Goal: Task Accomplishment & Management: Complete application form

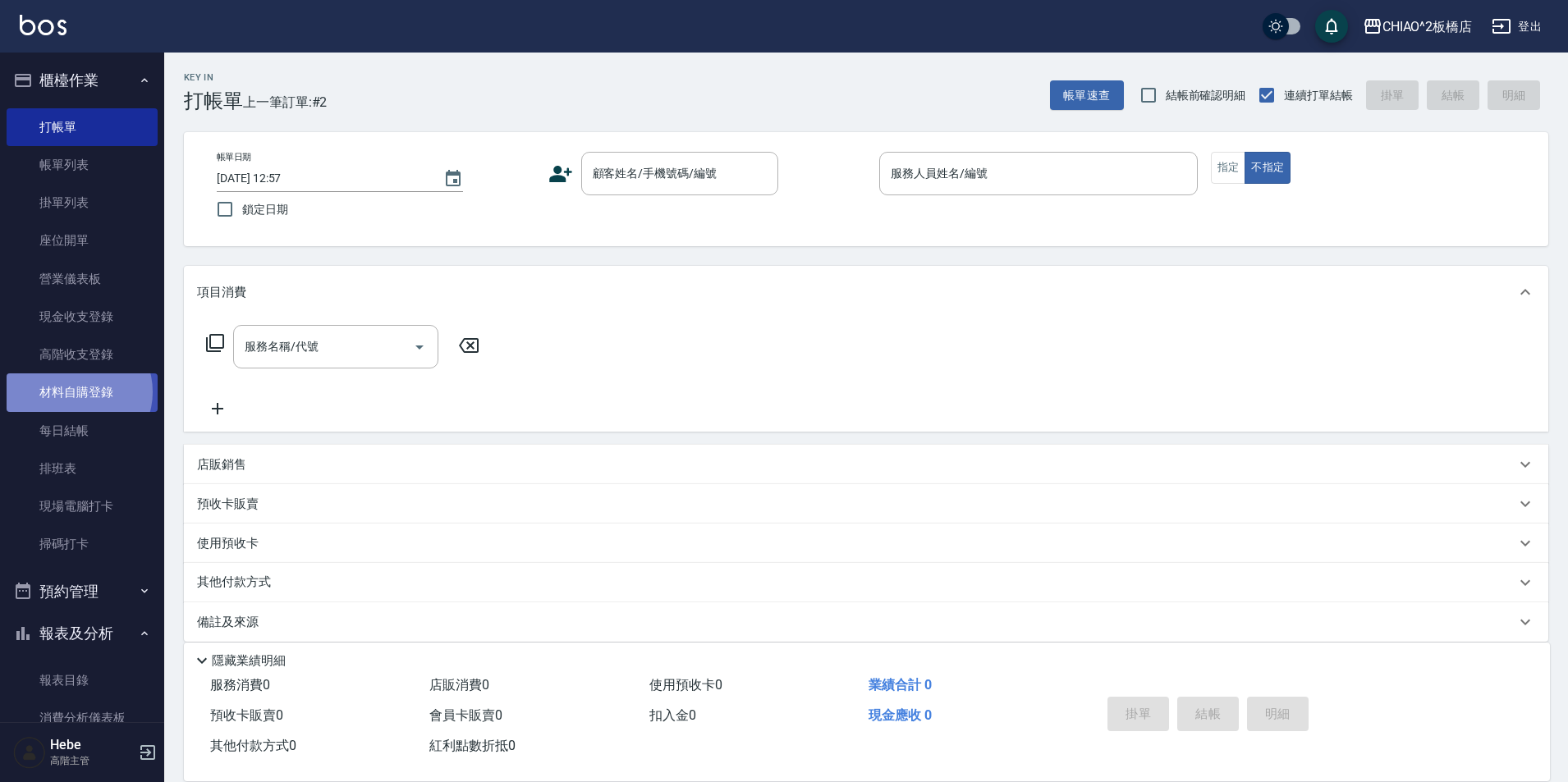
click at [78, 392] on link "材料自購登錄" at bounding box center [82, 393] width 151 height 38
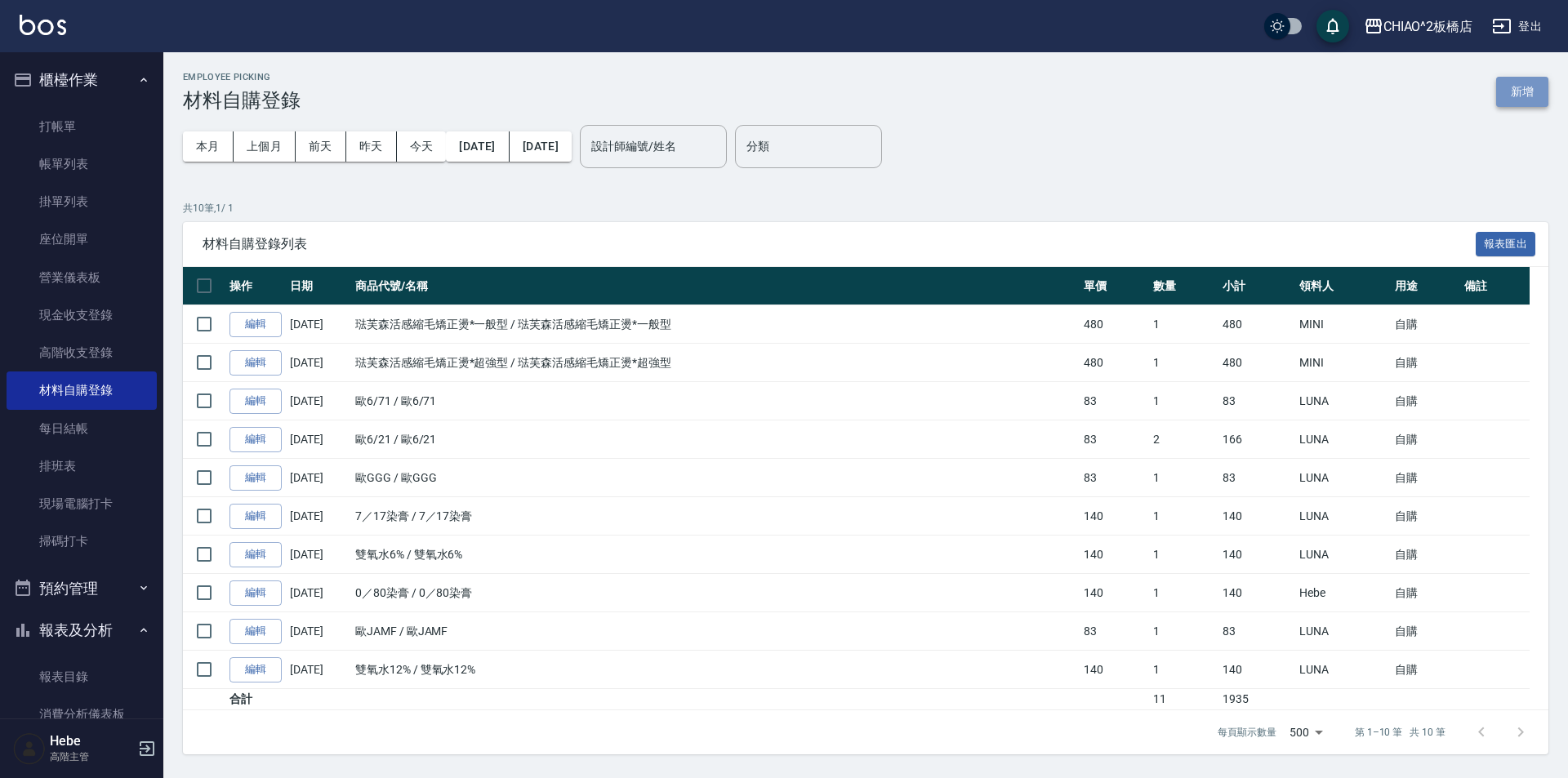
click at [1515, 91] on button "新增" at bounding box center [1521, 92] width 52 height 30
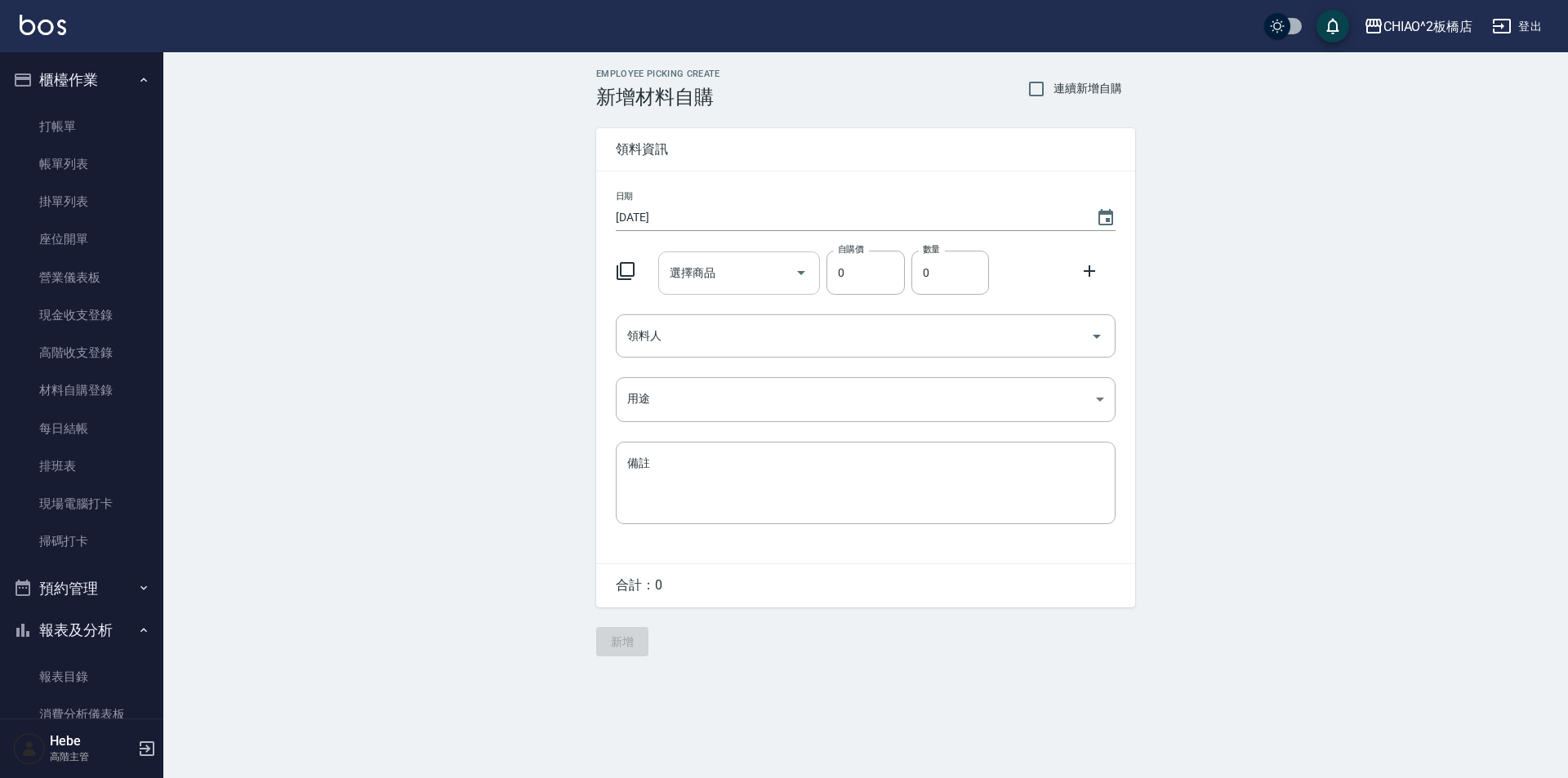
click at [771, 270] on input "選擇商品" at bounding box center [728, 273] width 124 height 29
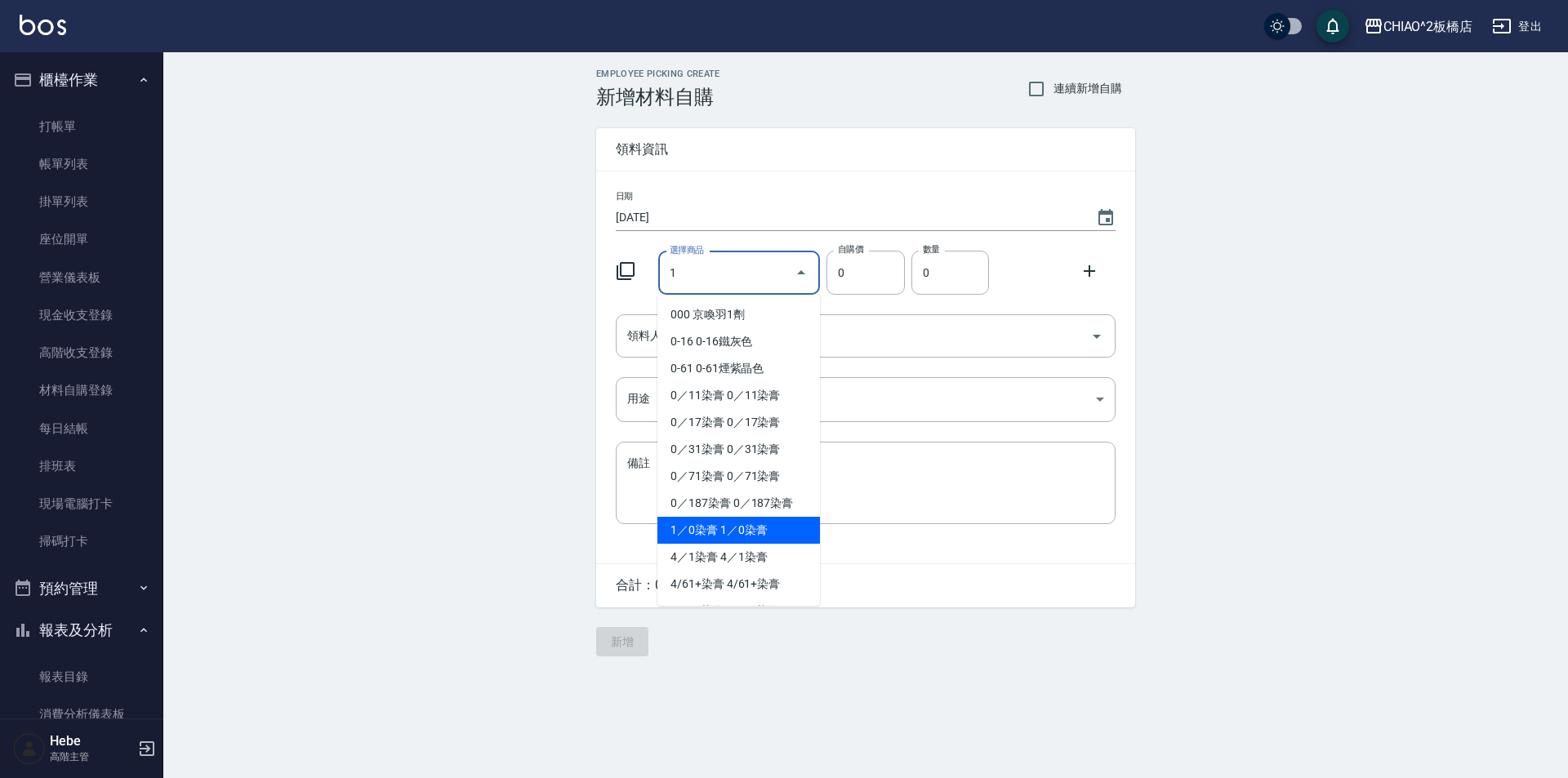
click at [726, 535] on li "1／0染膏 1／0染膏" at bounding box center [738, 531] width 162 height 27
type input "1／0染膏"
type input "140"
type input "1"
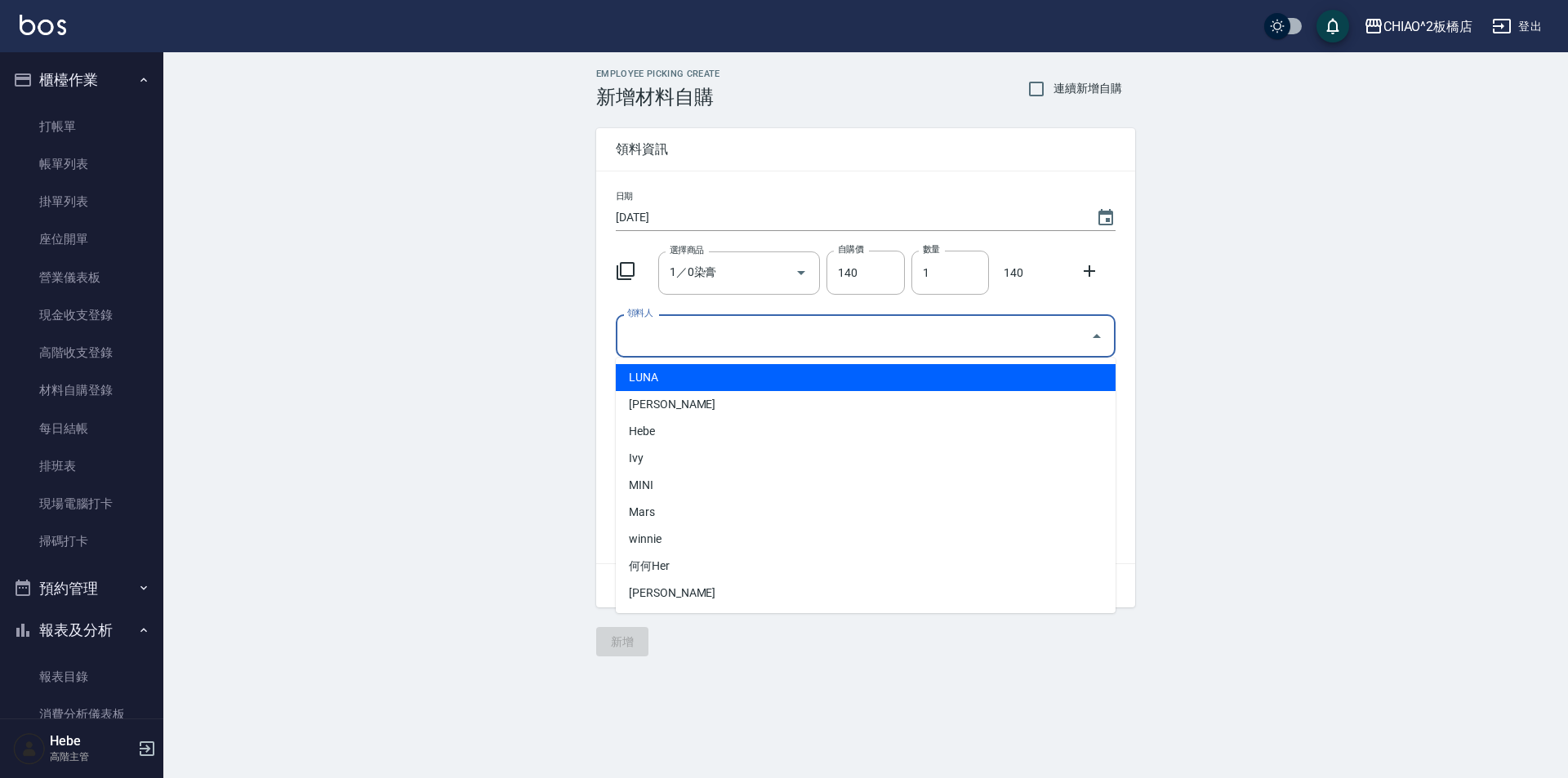
click at [840, 343] on input "領料人" at bounding box center [853, 336] width 461 height 29
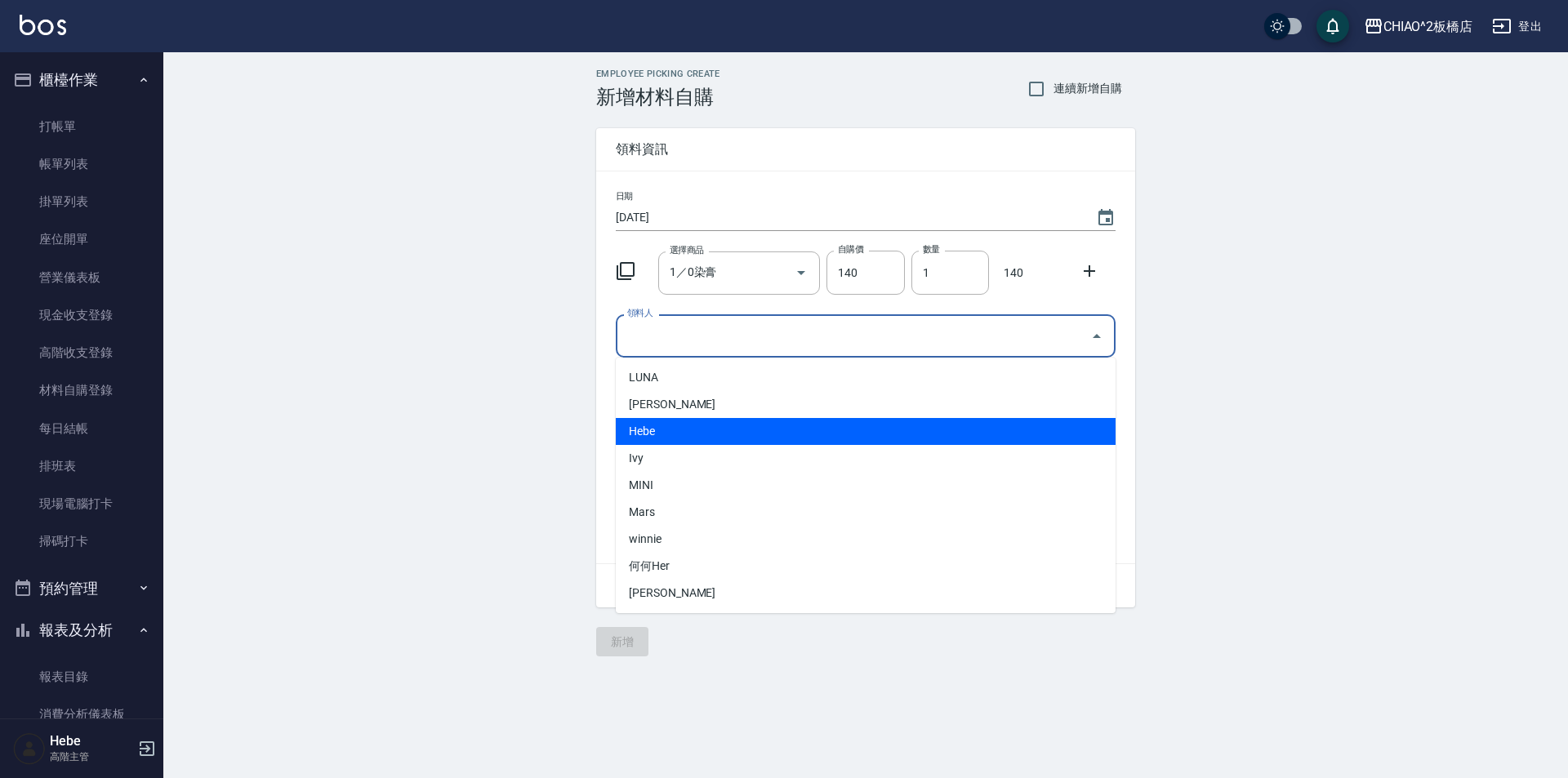
click at [748, 445] on li "Hebe" at bounding box center [866, 432] width 500 height 27
type input "Hebe"
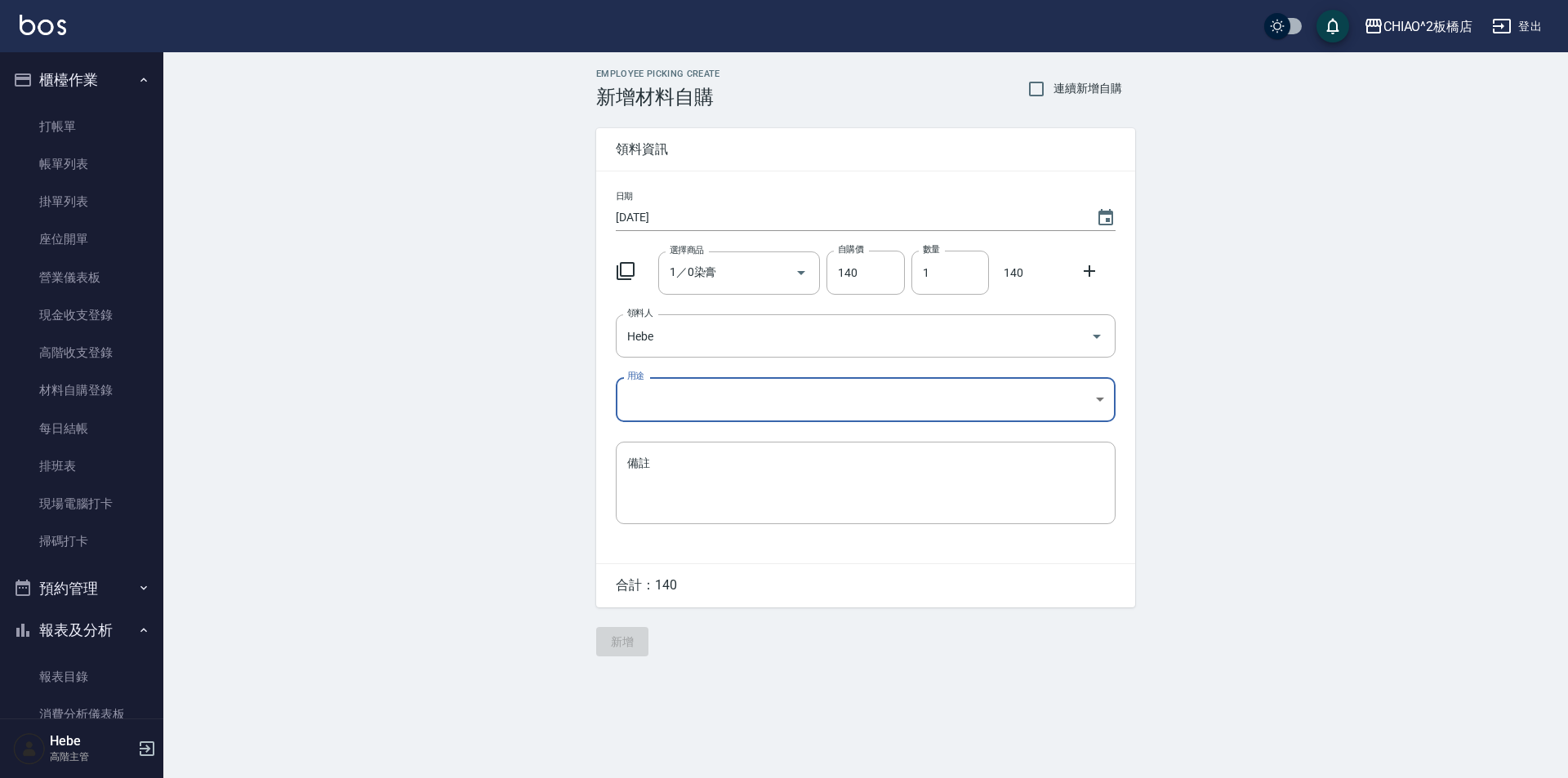
click at [737, 395] on body "CHIAO^2板橋店 登出 櫃檯作業 打帳單 帳單列表 掛單列表 座位開單 營業儀表板 現金收支登錄 高階收支登錄 材料自購登錄 每日結帳 排班表 現場電腦打…" at bounding box center [784, 389] width 1568 height 778
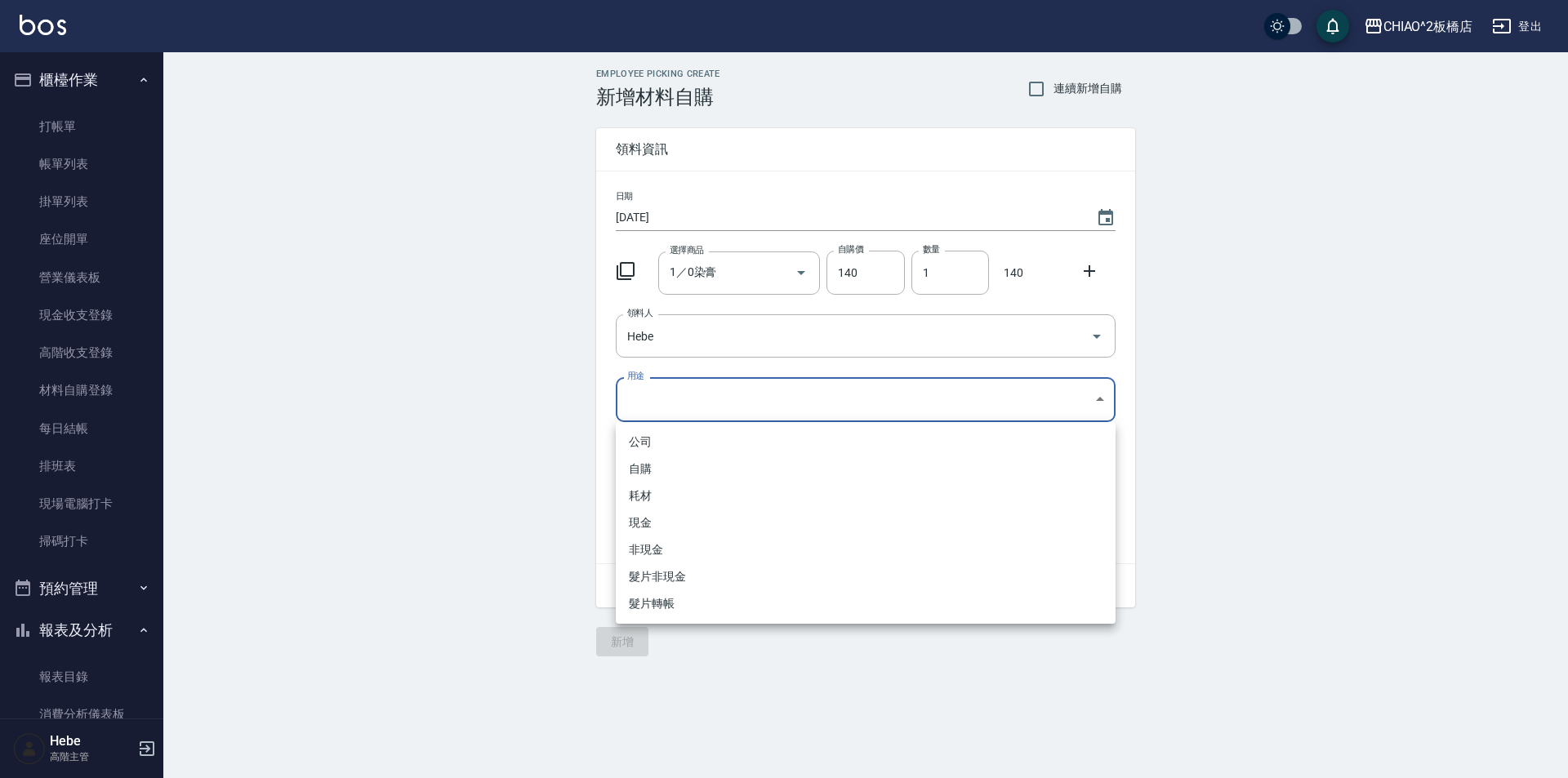
click at [712, 480] on li "自購" at bounding box center [866, 469] width 500 height 27
type input "自購"
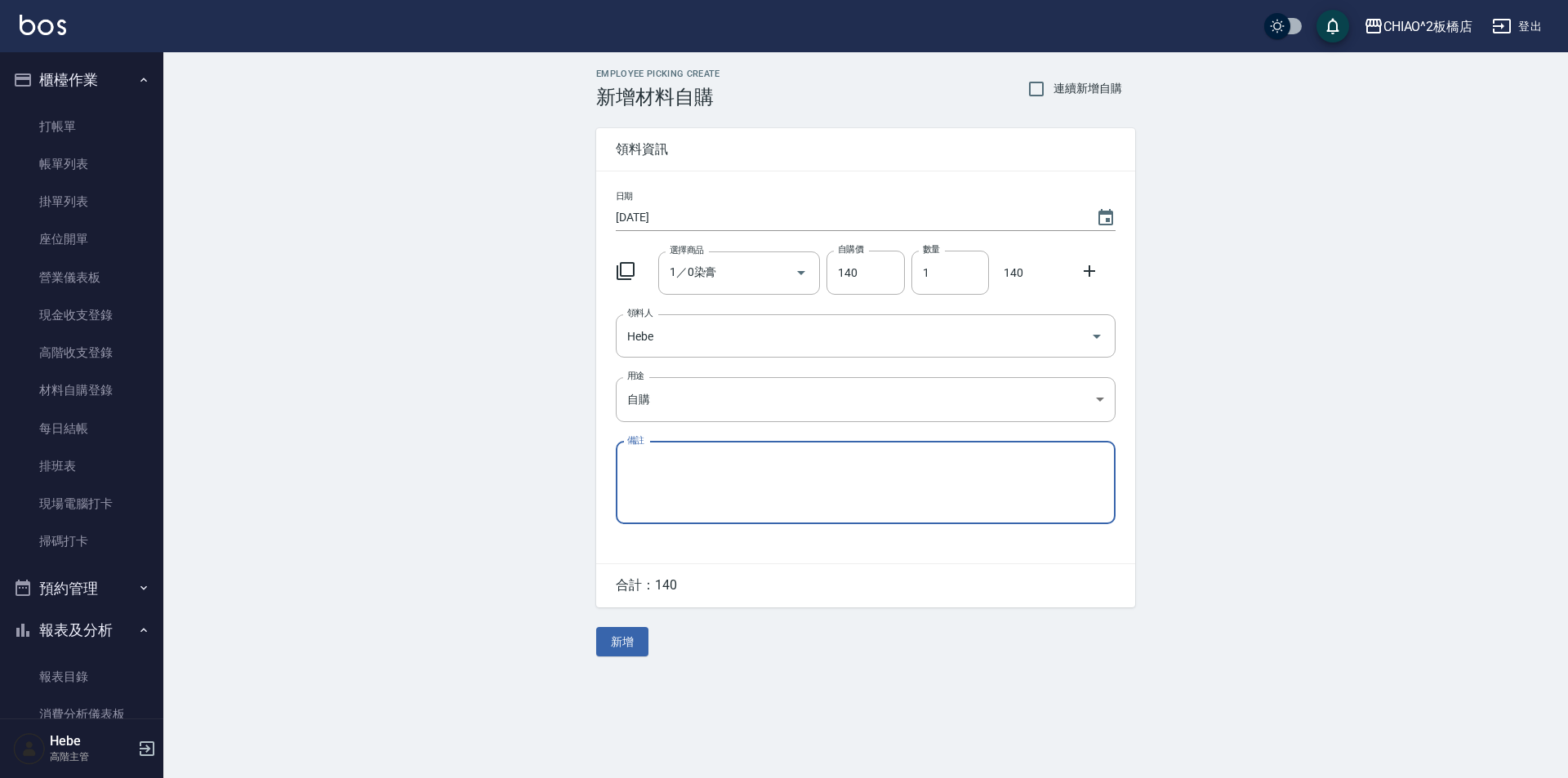
click at [620, 635] on button "新增" at bounding box center [622, 643] width 52 height 30
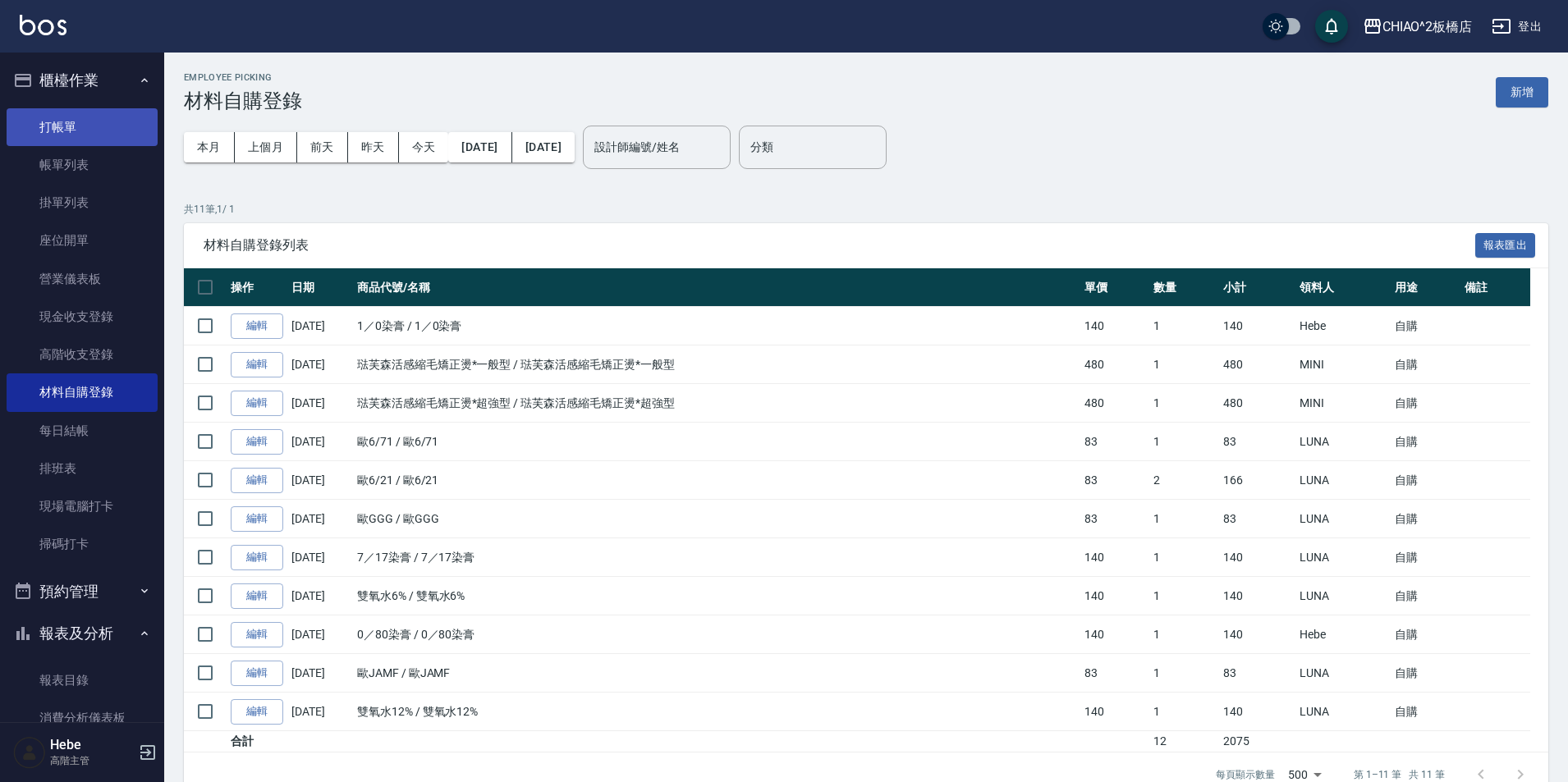
click at [80, 134] on link "打帳單" at bounding box center [82, 127] width 151 height 38
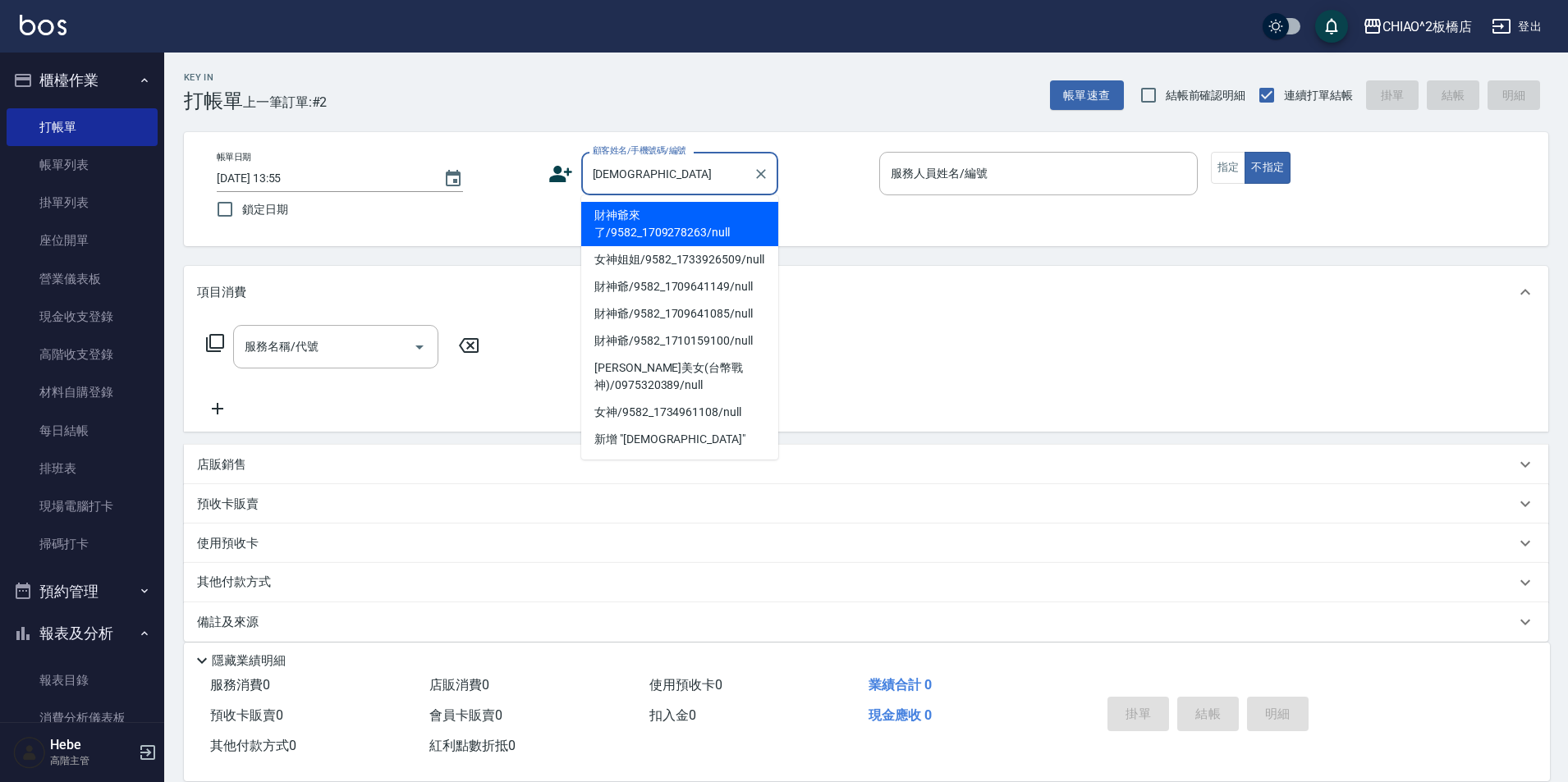
click at [682, 230] on li "財神爺來了/9582_1709278263/null" at bounding box center [679, 223] width 197 height 44
type input "財神爺來了/9582_1709278263/null"
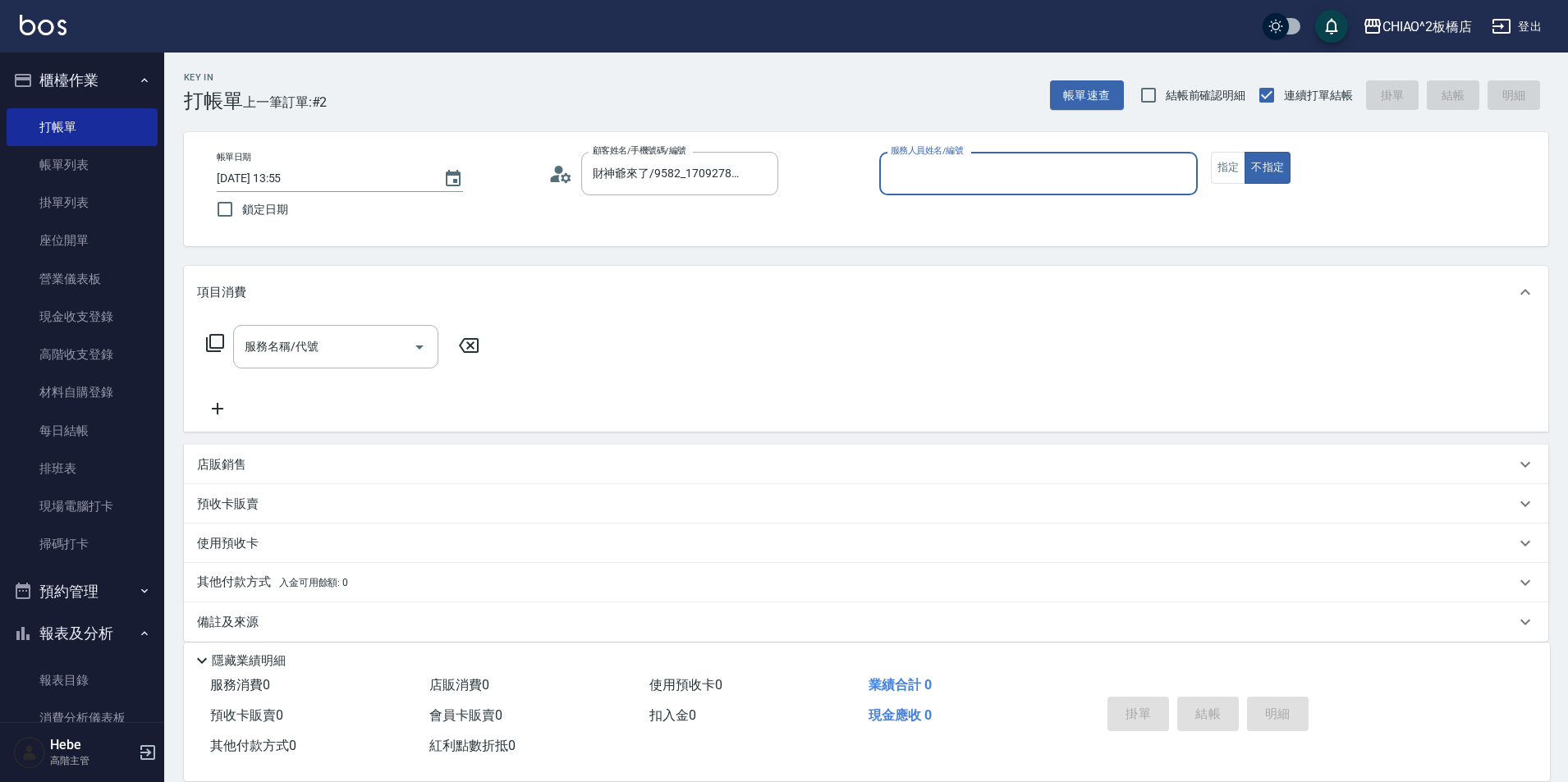
click at [957, 186] on input "服務人員姓名/編號" at bounding box center [1038, 174] width 304 height 29
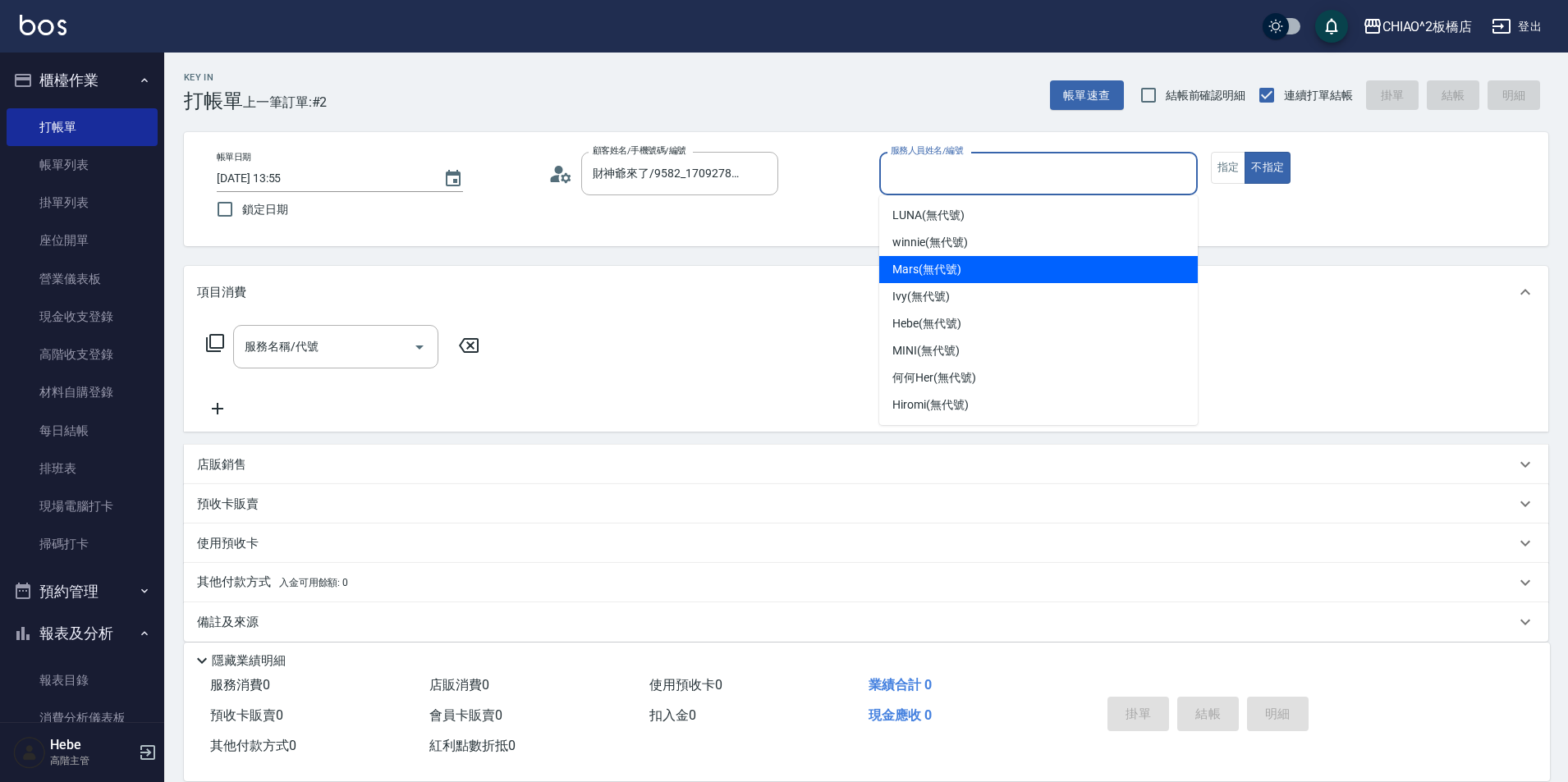
click at [957, 265] on span "Mars (無代號)" at bounding box center [926, 269] width 69 height 17
type input "Mars(無代號)"
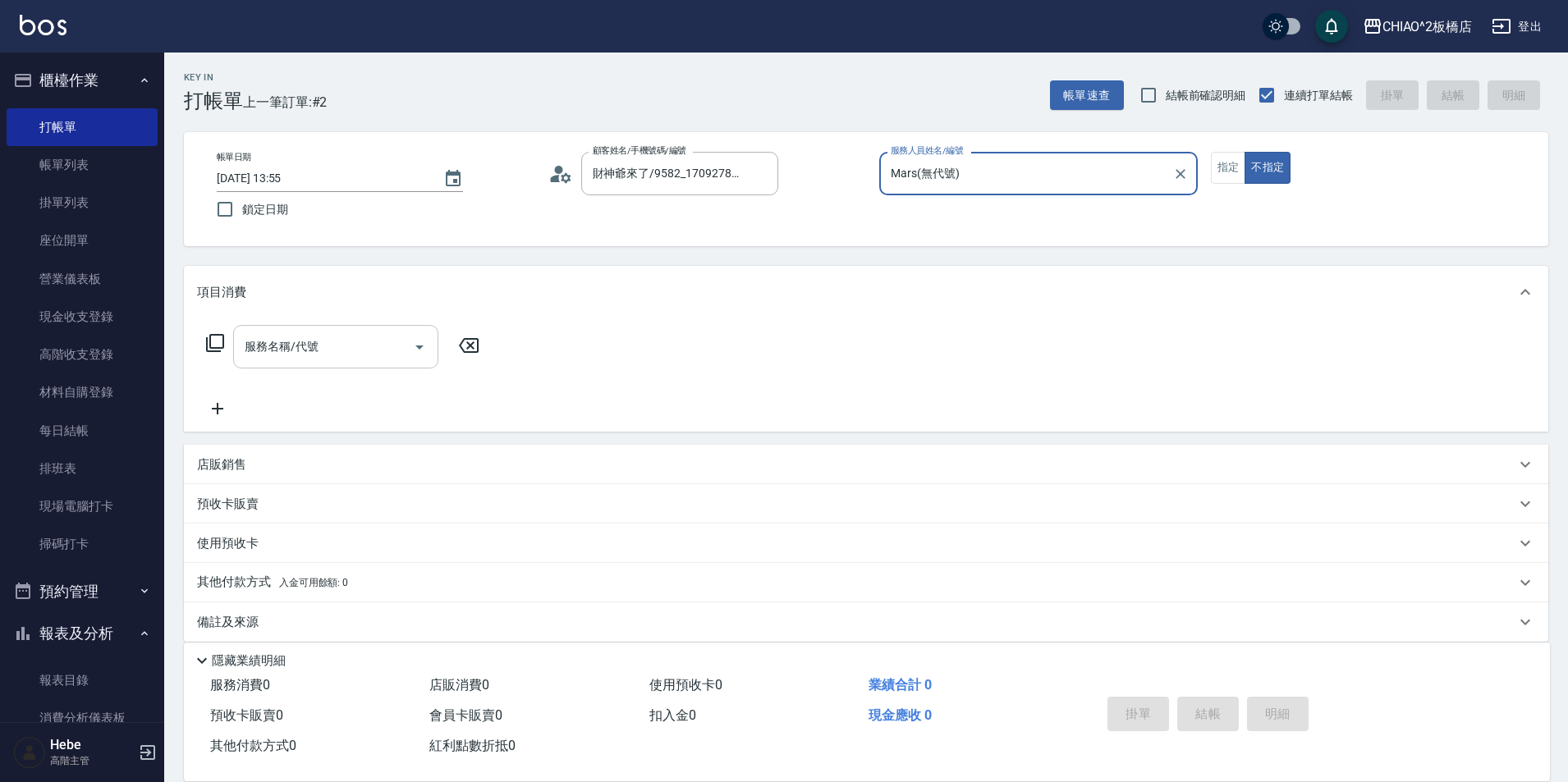
click at [324, 344] on input "服務名稱/代號" at bounding box center [324, 347] width 166 height 29
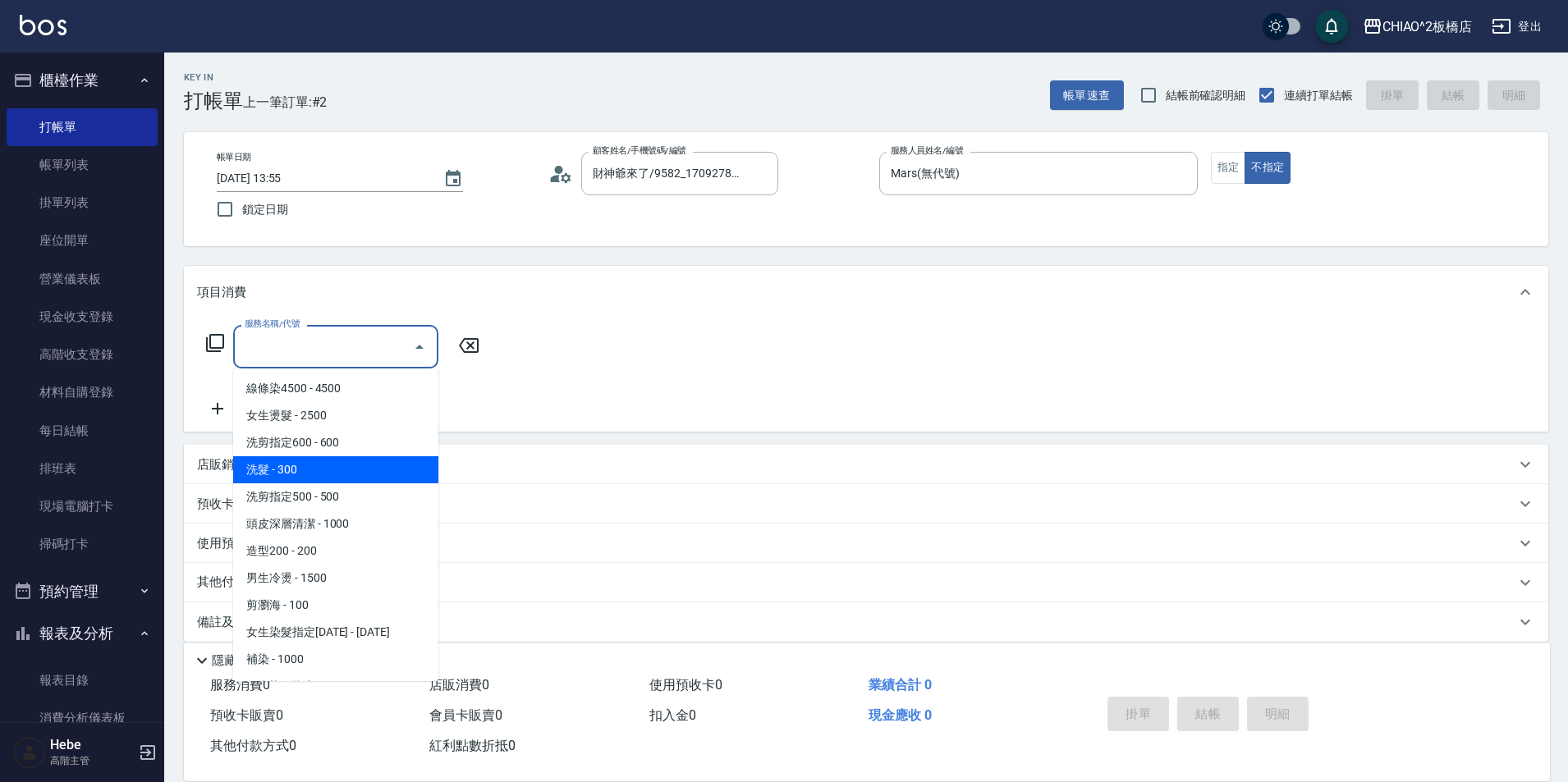
click at [359, 462] on span "洗髮 - 300" at bounding box center [336, 470] width 205 height 27
type input "洗髮(96679)"
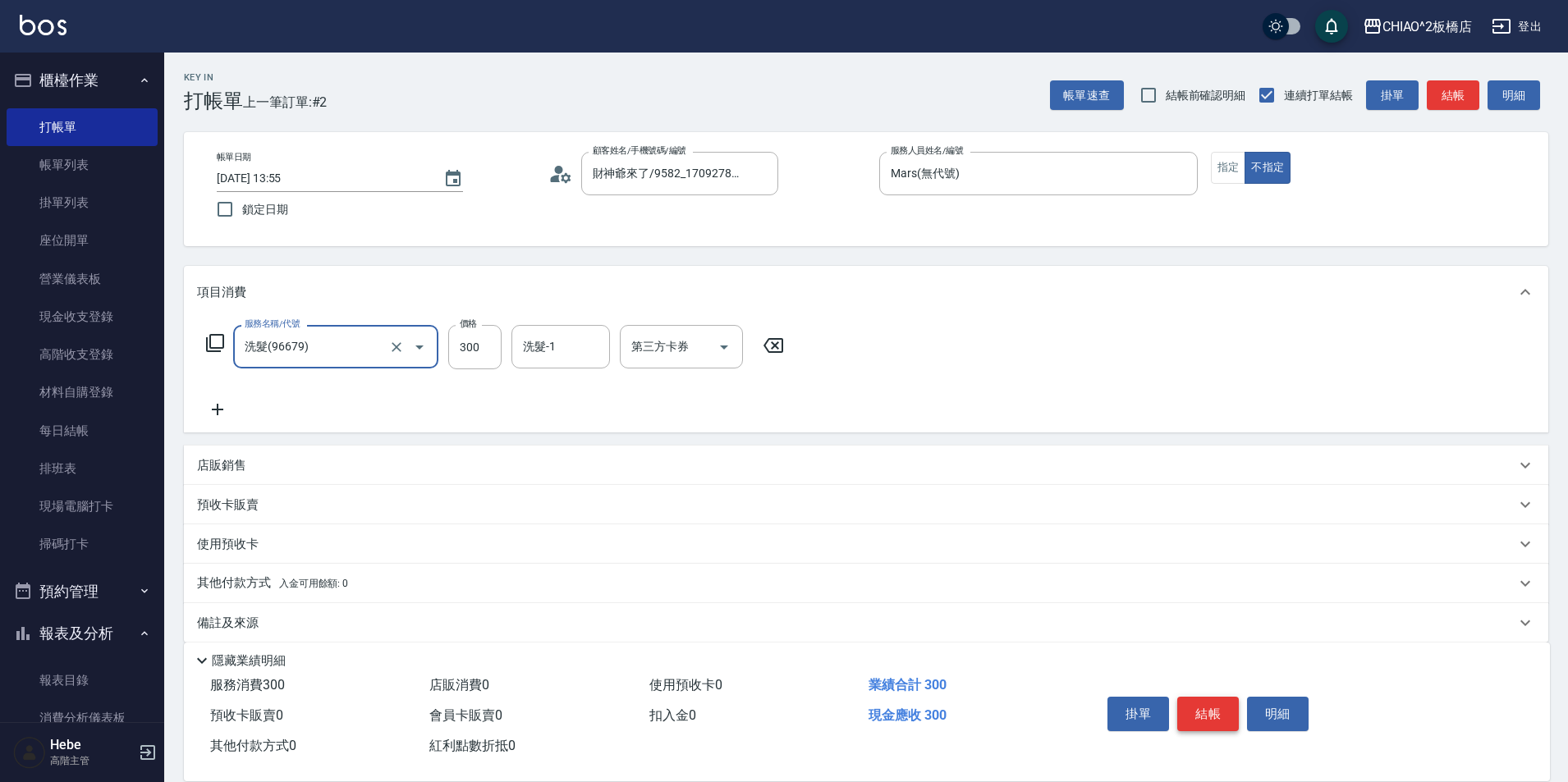
click at [1197, 710] on button "結帳" at bounding box center [1208, 714] width 61 height 34
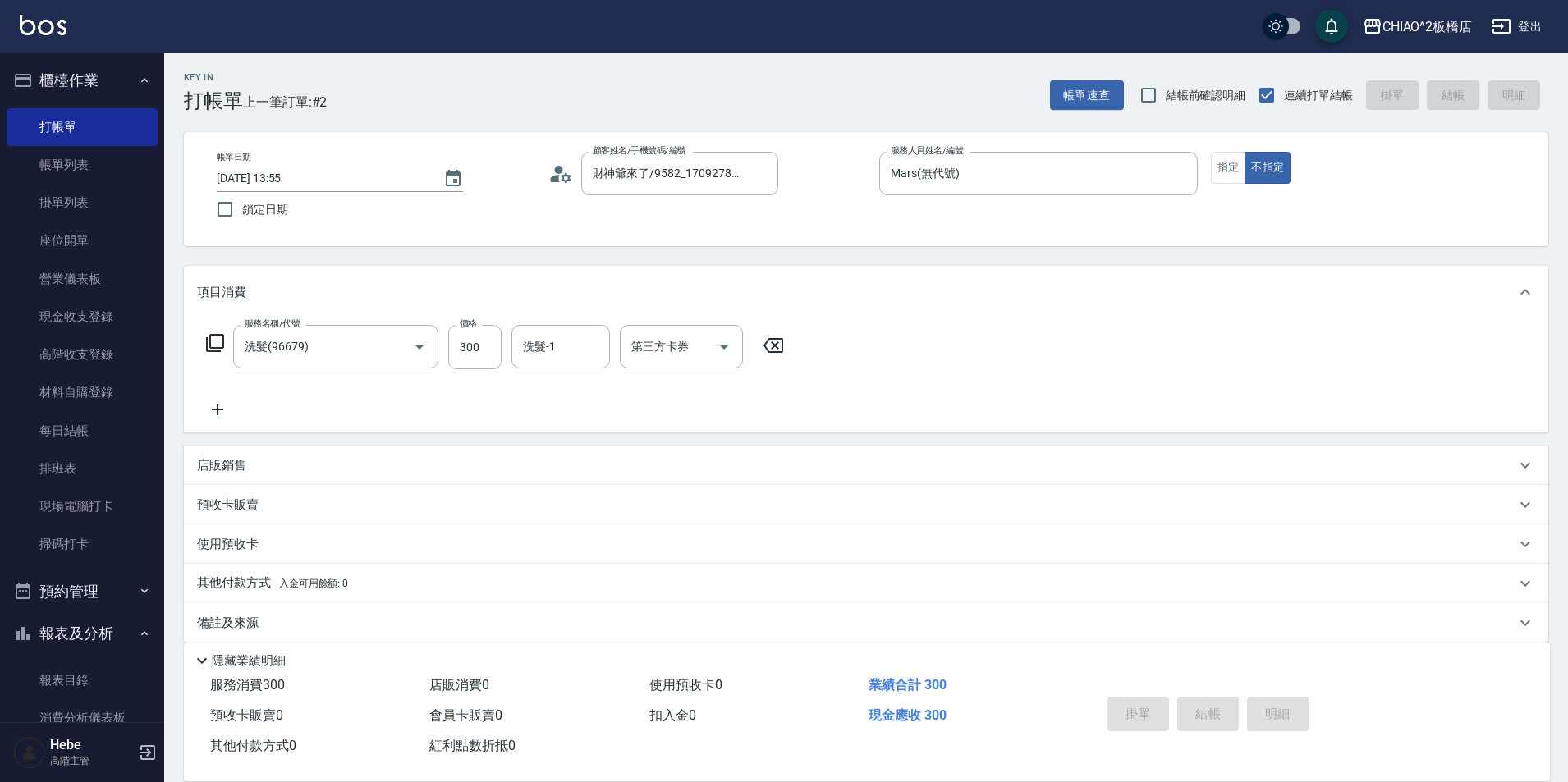
type input "[DATE] 13:56"
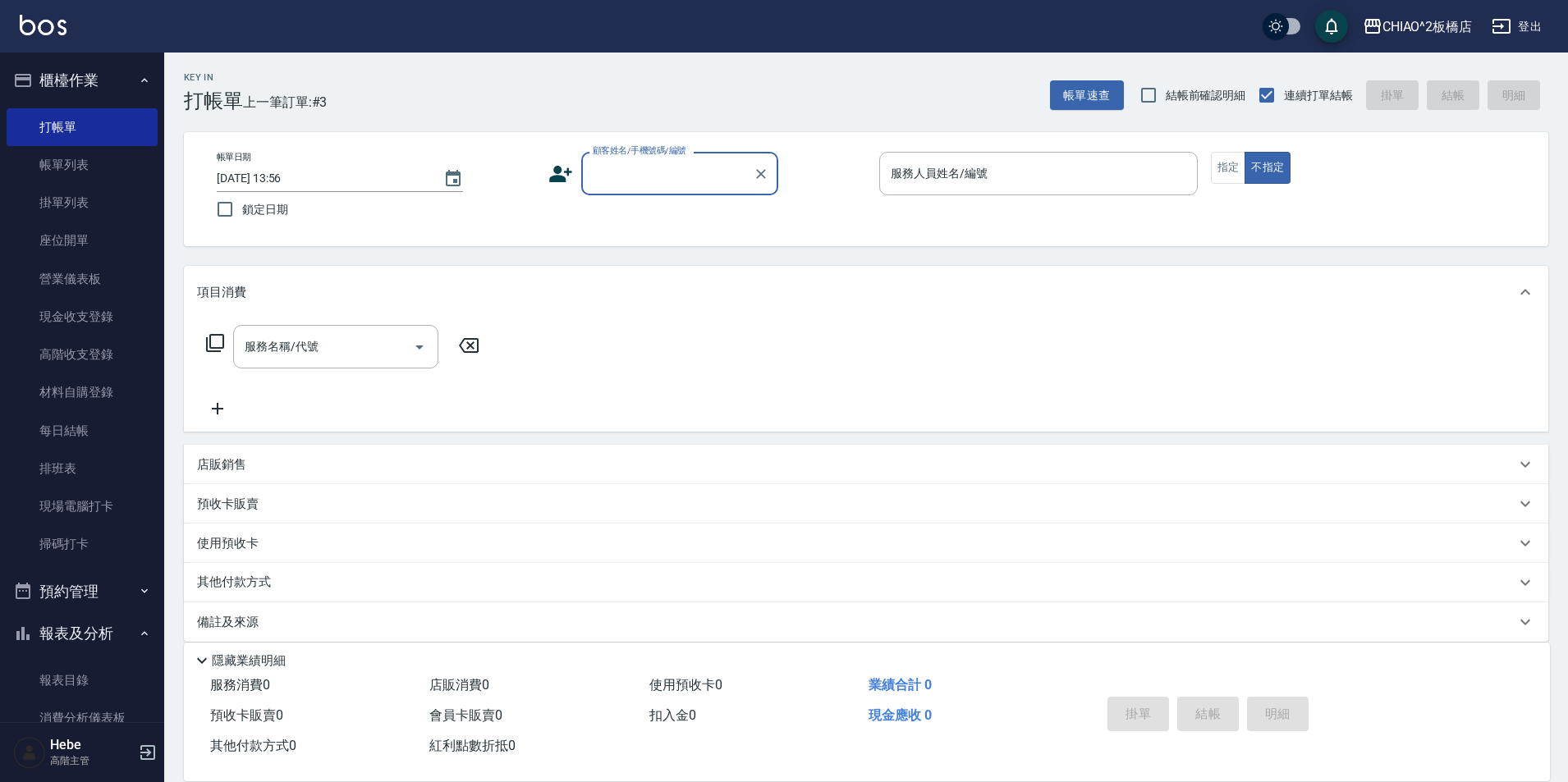
type input "ㄧ"
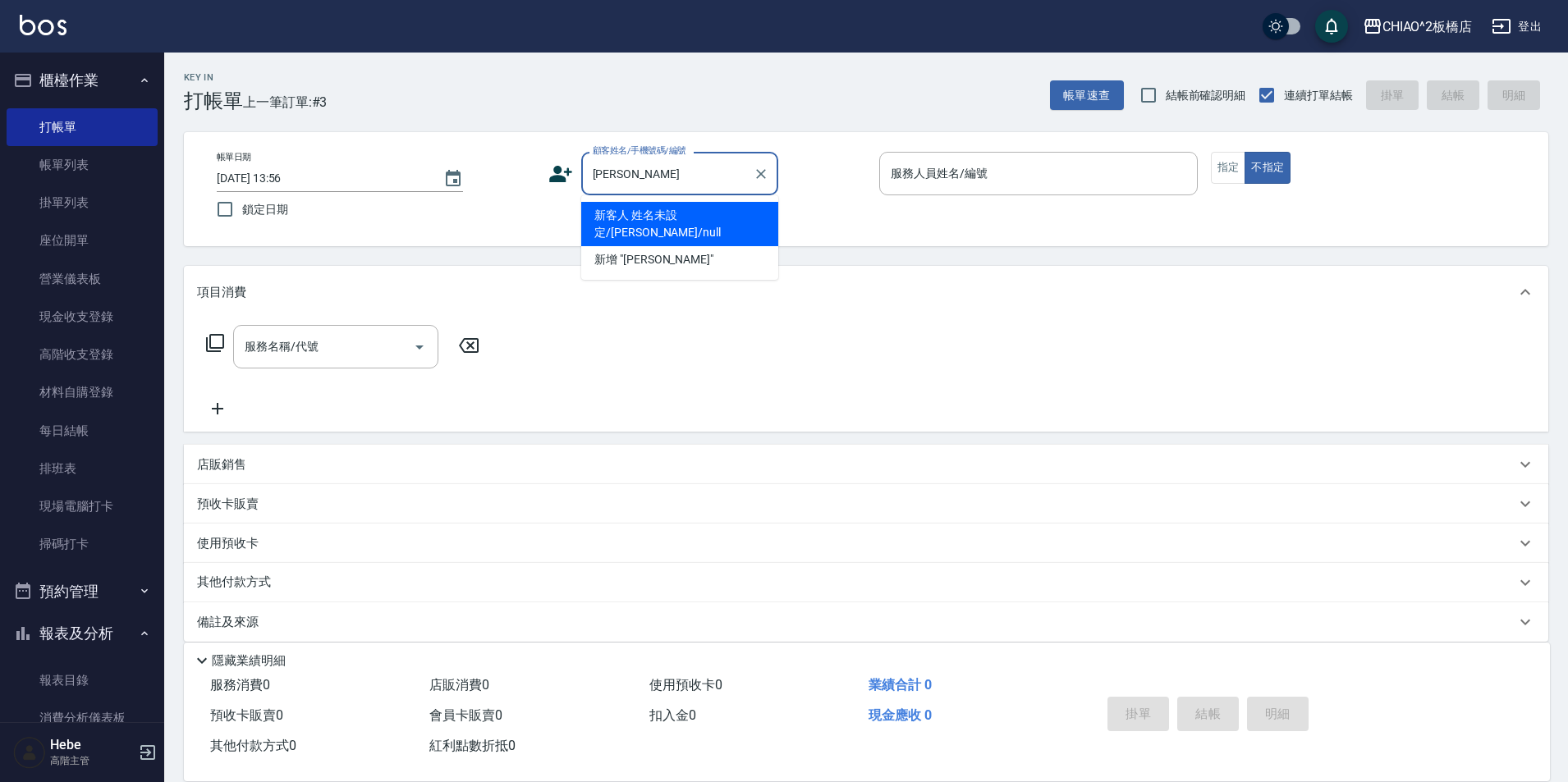
click at [706, 218] on li "新客人 姓名未設定/[PERSON_NAME]/null" at bounding box center [679, 223] width 197 height 44
type input "新客人 姓名未設定/[PERSON_NAME]/null"
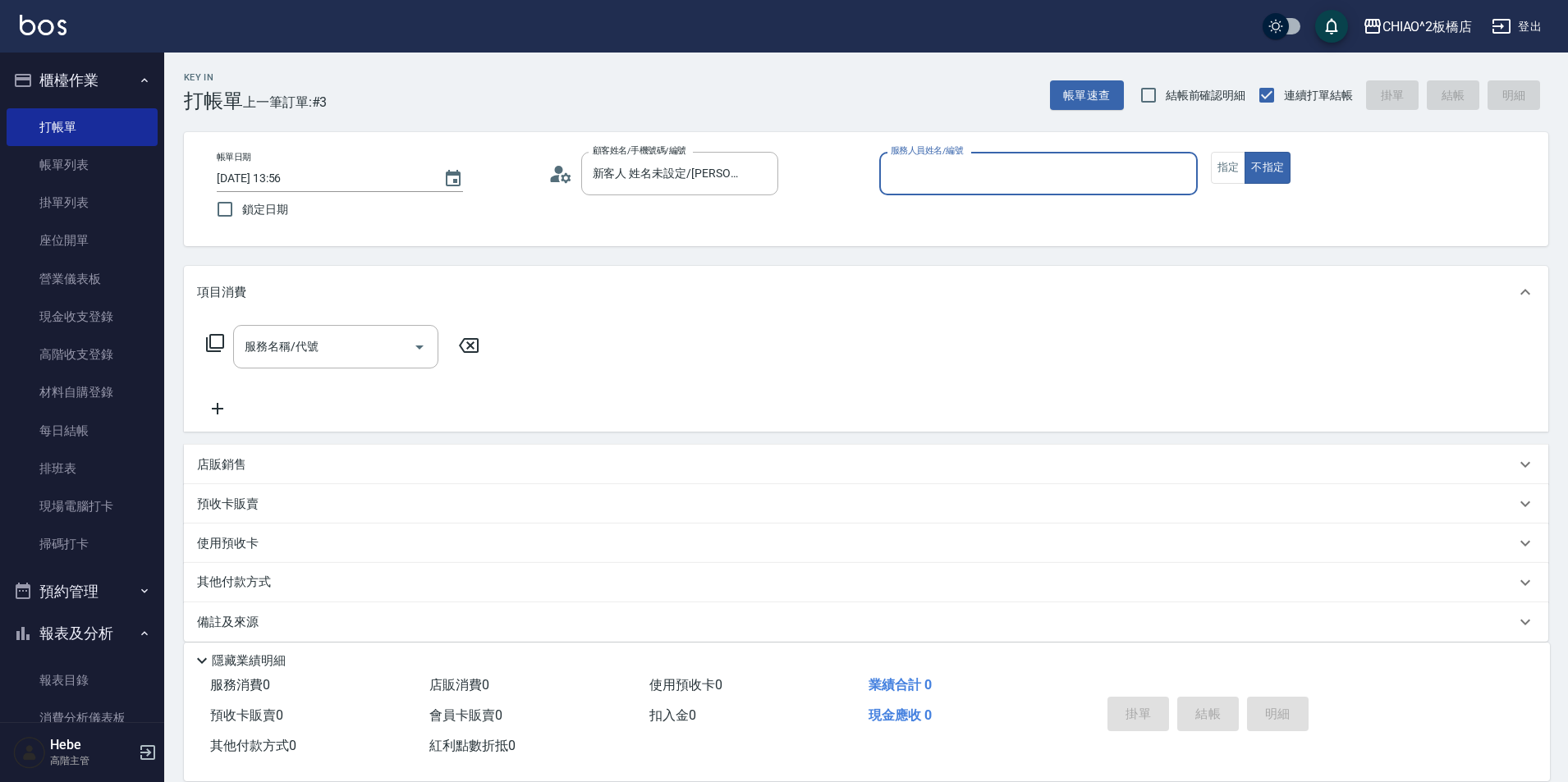
click at [936, 179] on input "服務人員姓名/編號" at bounding box center [1038, 174] width 304 height 29
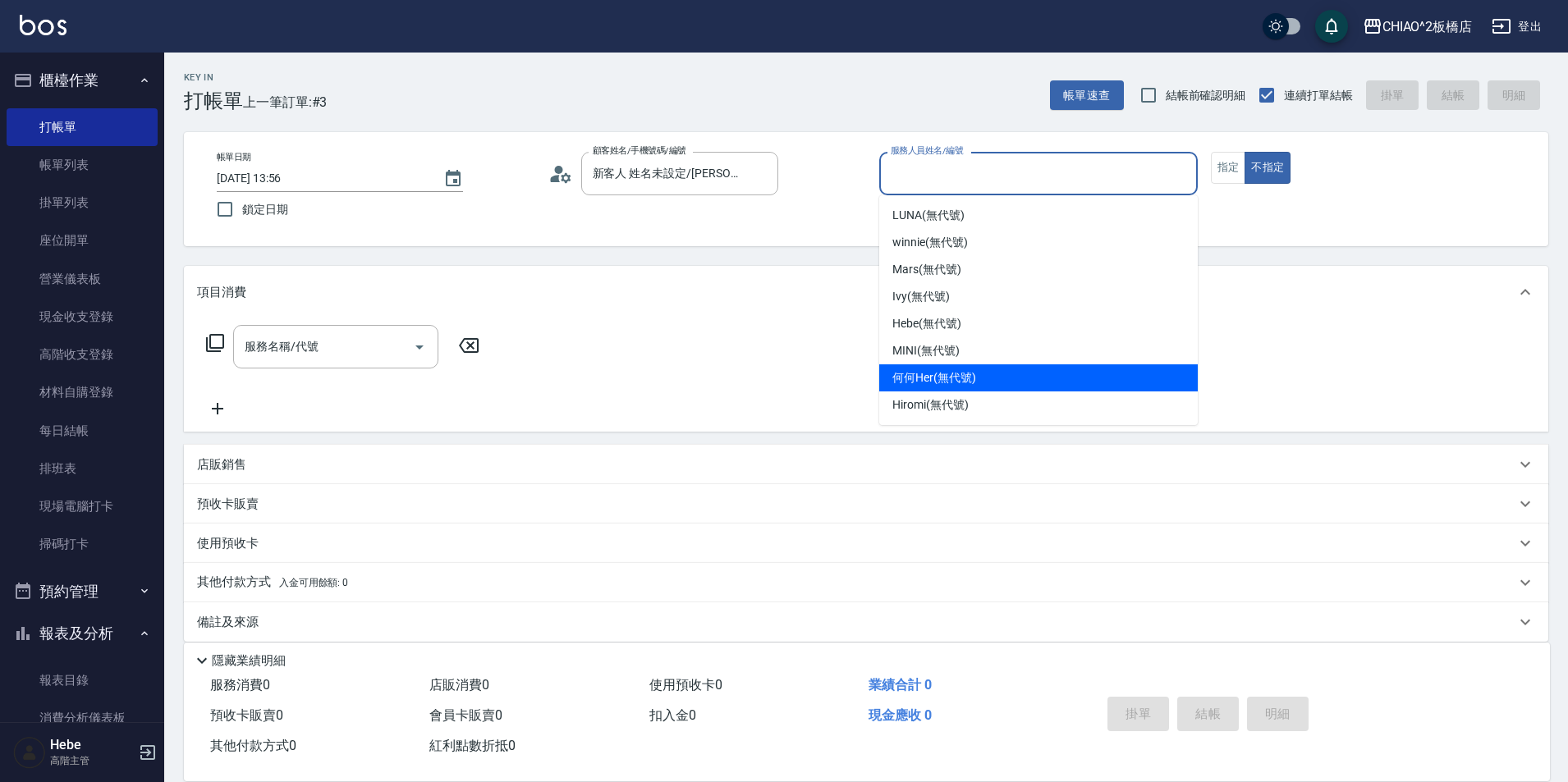
click at [951, 384] on span "何何Her (無代號)" at bounding box center [934, 377] width 84 height 17
type input "何何Her (無代號)"
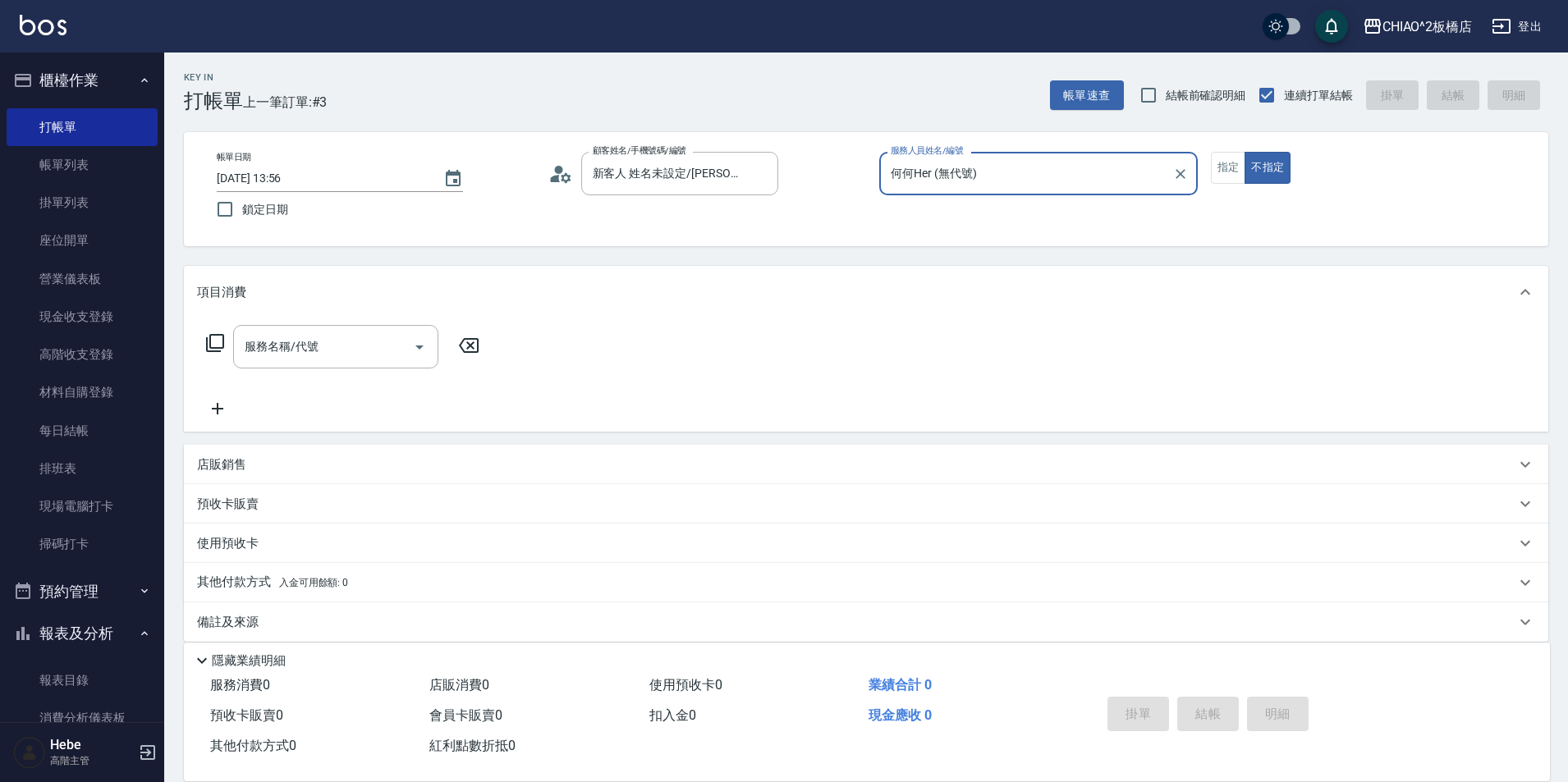
drag, startPoint x: 1230, startPoint y: 177, endPoint x: 1167, endPoint y: 214, distance: 73.1
click at [1230, 176] on button "指定" at bounding box center [1228, 168] width 35 height 32
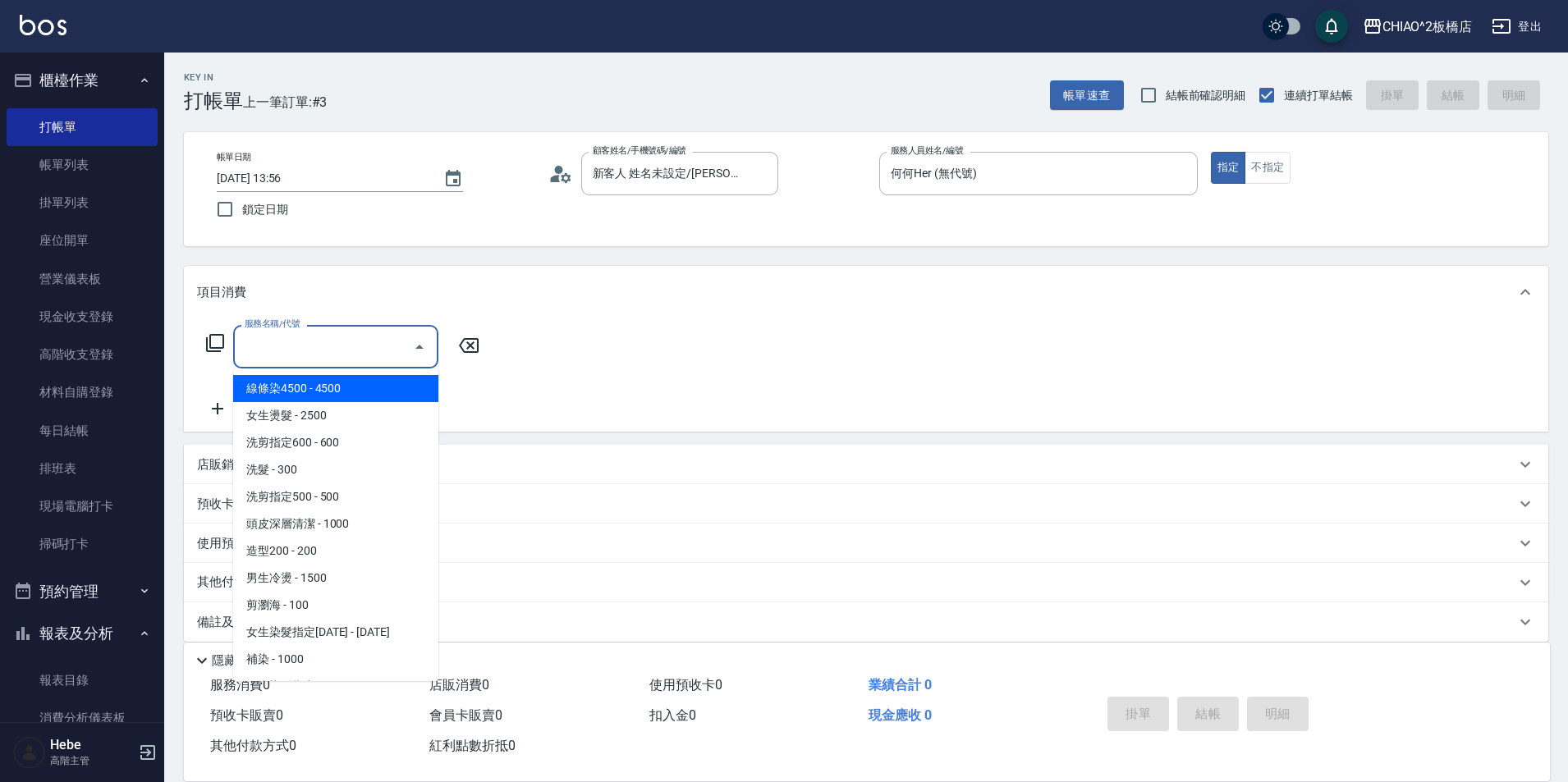
click at [360, 360] on input "服務名稱/代號" at bounding box center [324, 347] width 166 height 29
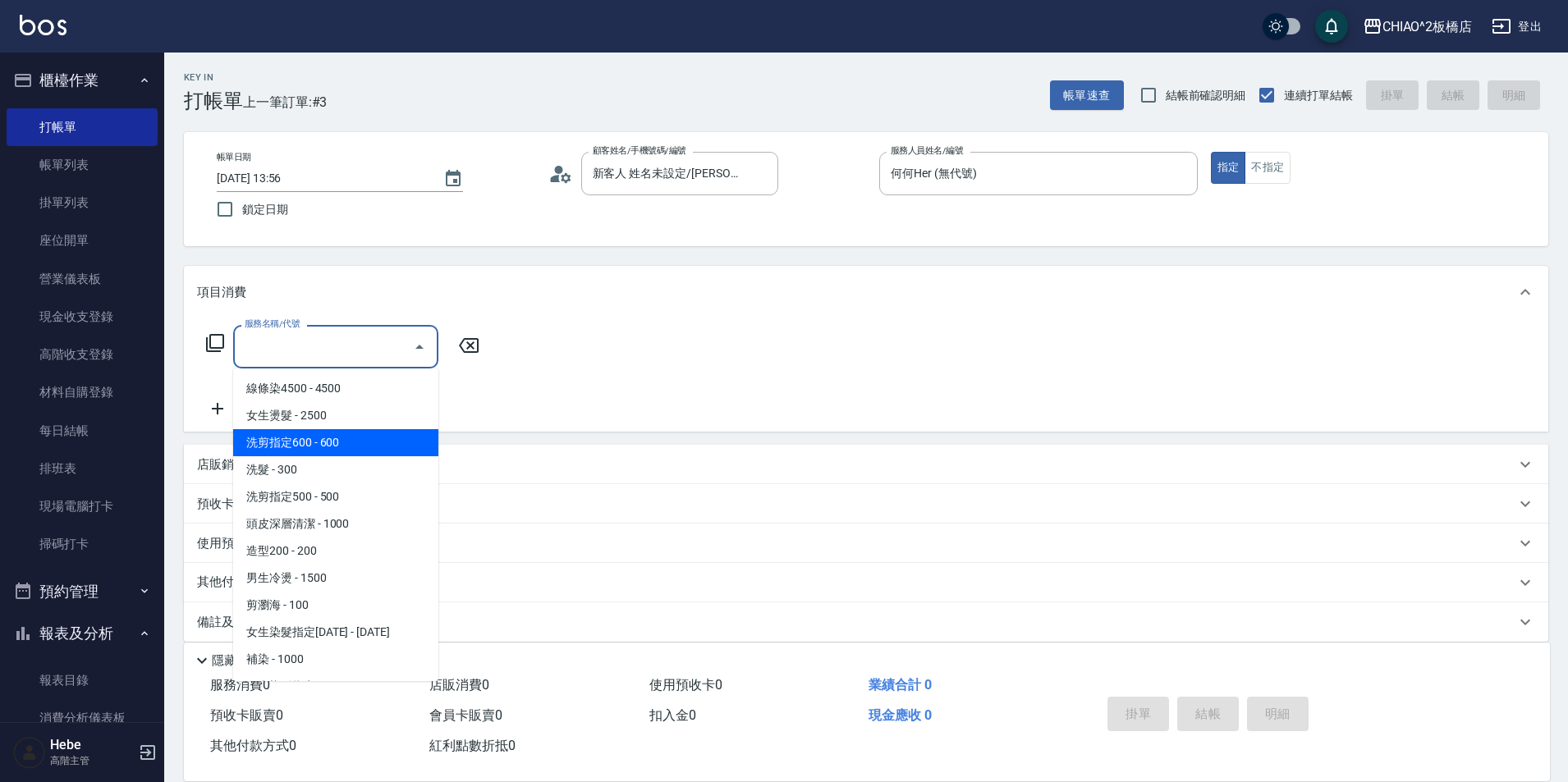
click at [381, 441] on span "洗剪指定600 - 600" at bounding box center [336, 443] width 205 height 27
type input "洗剪指定600(96678)"
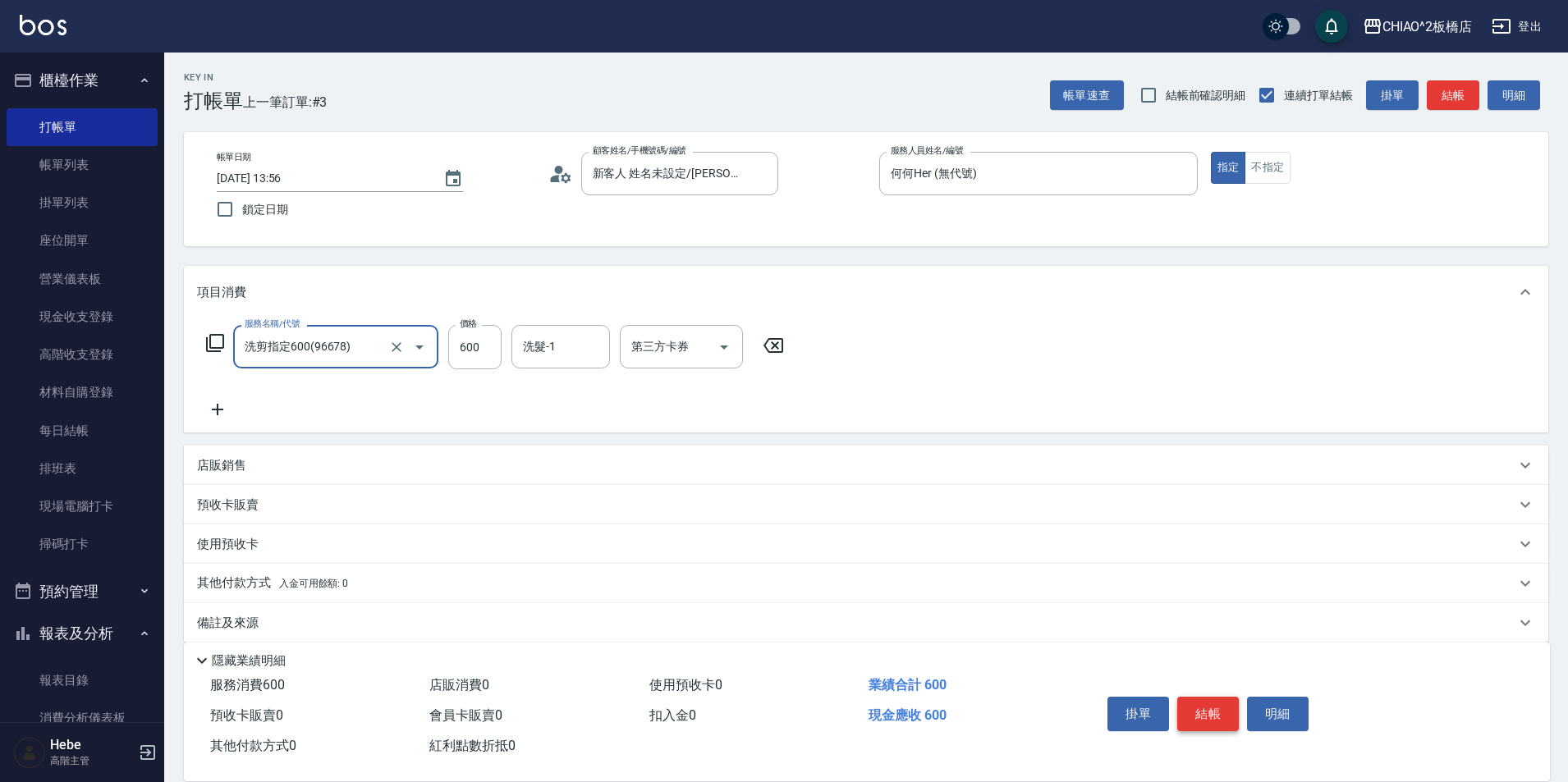
click at [1233, 714] on button "結帳" at bounding box center [1208, 714] width 61 height 34
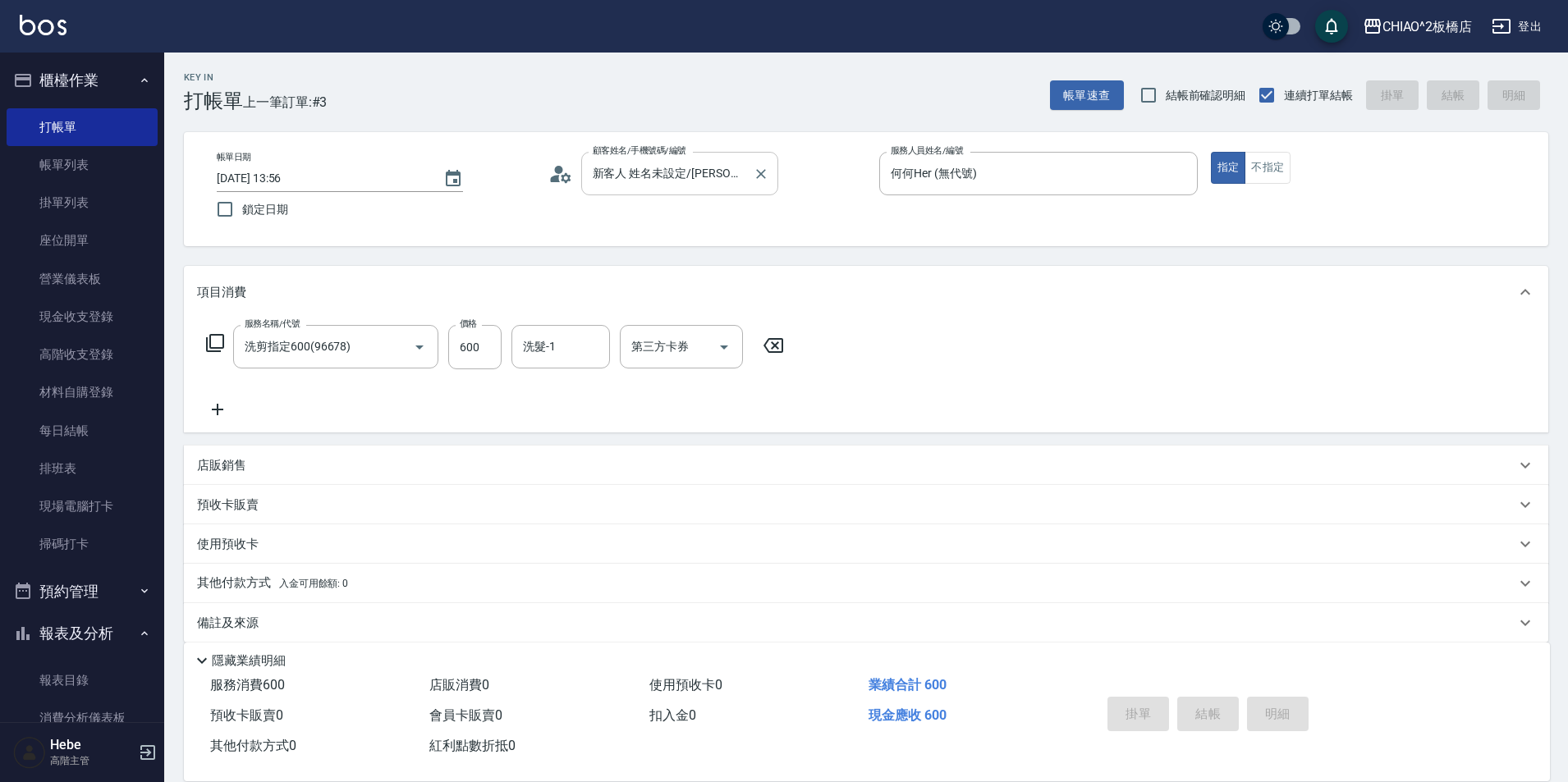
type input "[DATE] 14:10"
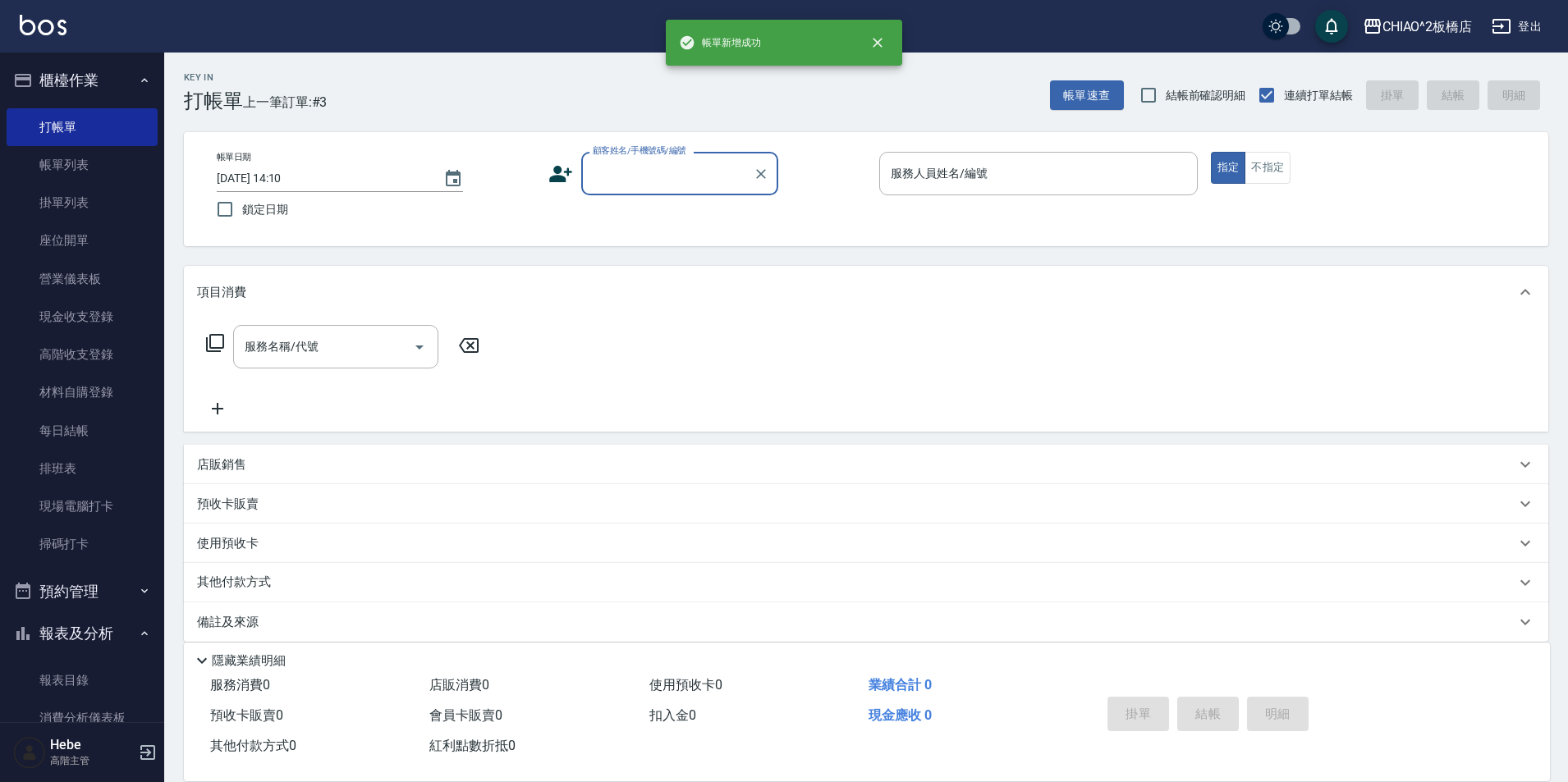
click at [674, 175] on input "顧客姓名/手機號碼/編號" at bounding box center [667, 174] width 158 height 29
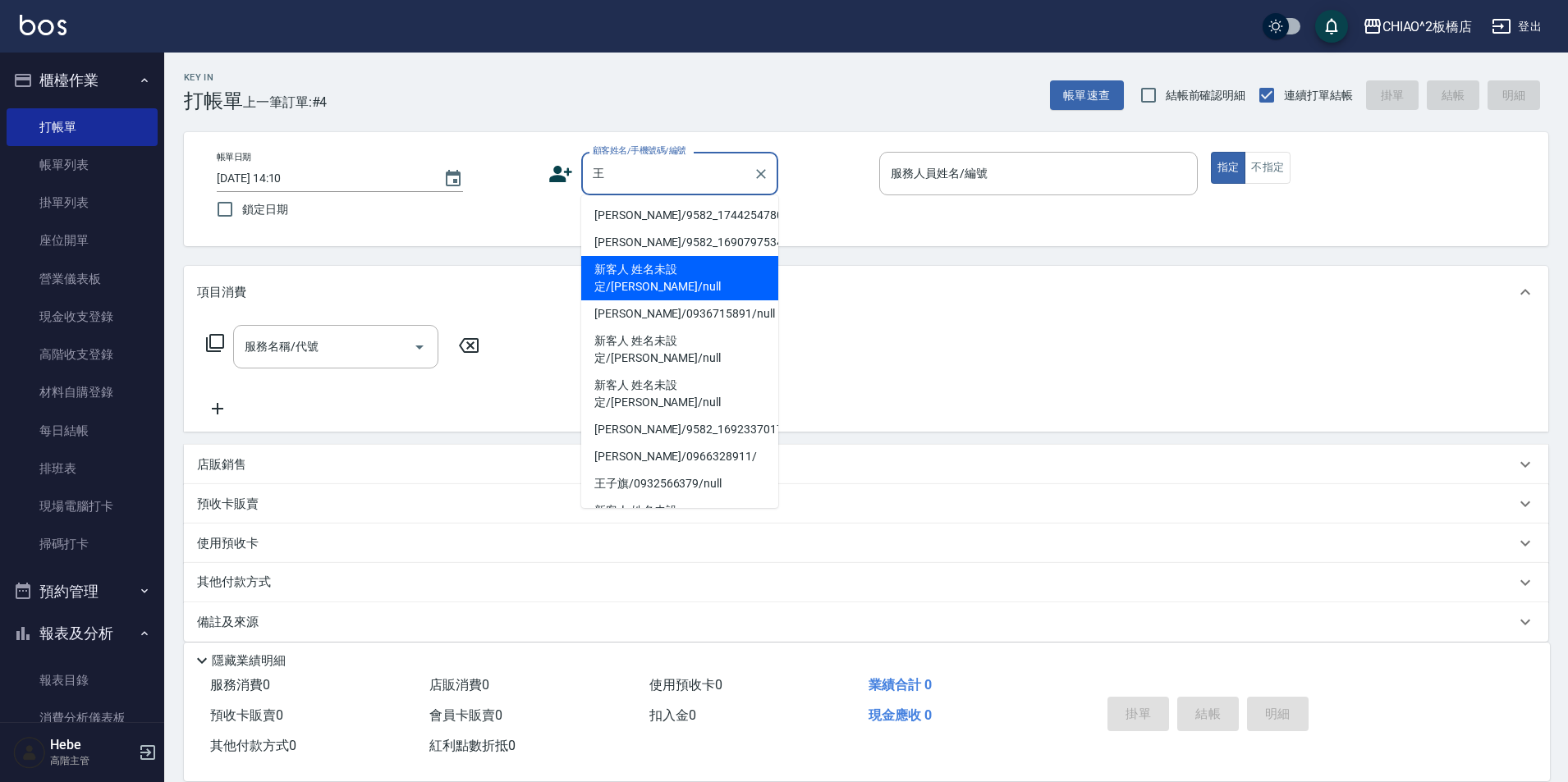
click at [716, 271] on li "新客人 姓名未設定/[PERSON_NAME]/null" at bounding box center [679, 277] width 197 height 44
type input "新客人 姓名未設定/[PERSON_NAME]/null"
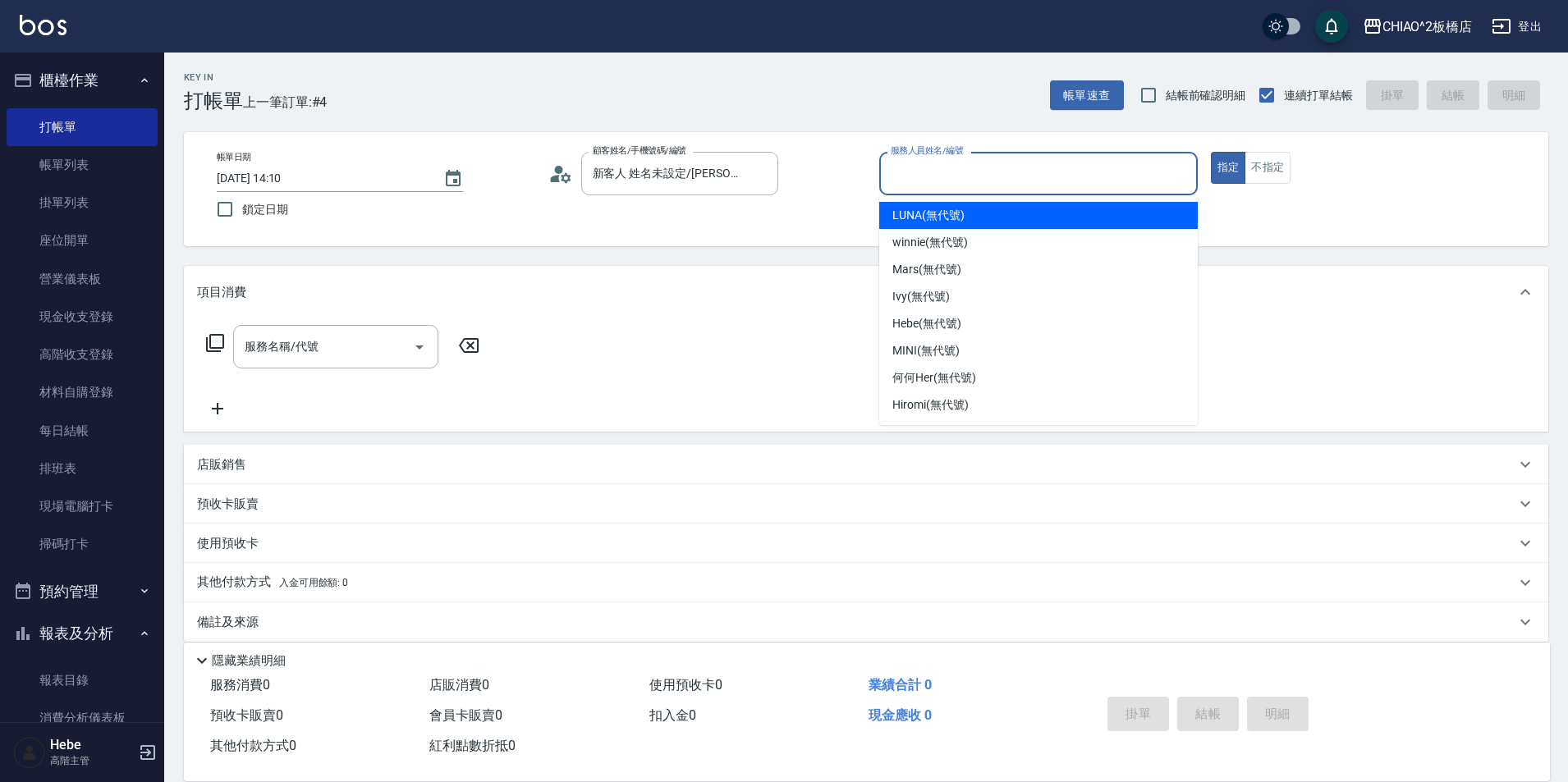
click at [911, 182] on input "服務人員姓名/編號" at bounding box center [1038, 174] width 304 height 29
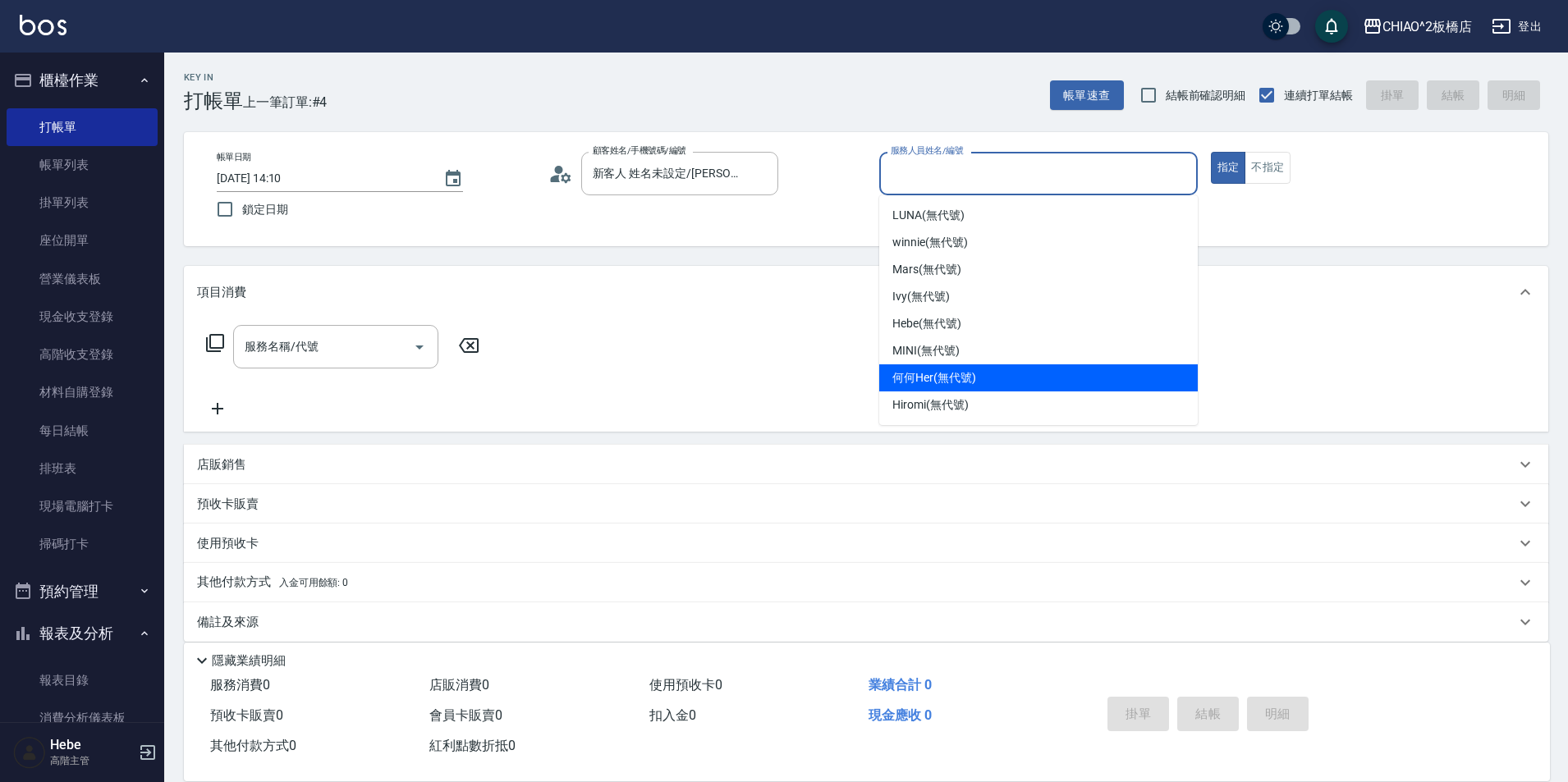
click at [939, 375] on span "何何Her (無代號)" at bounding box center [934, 377] width 84 height 17
type input "何何Her (無代號)"
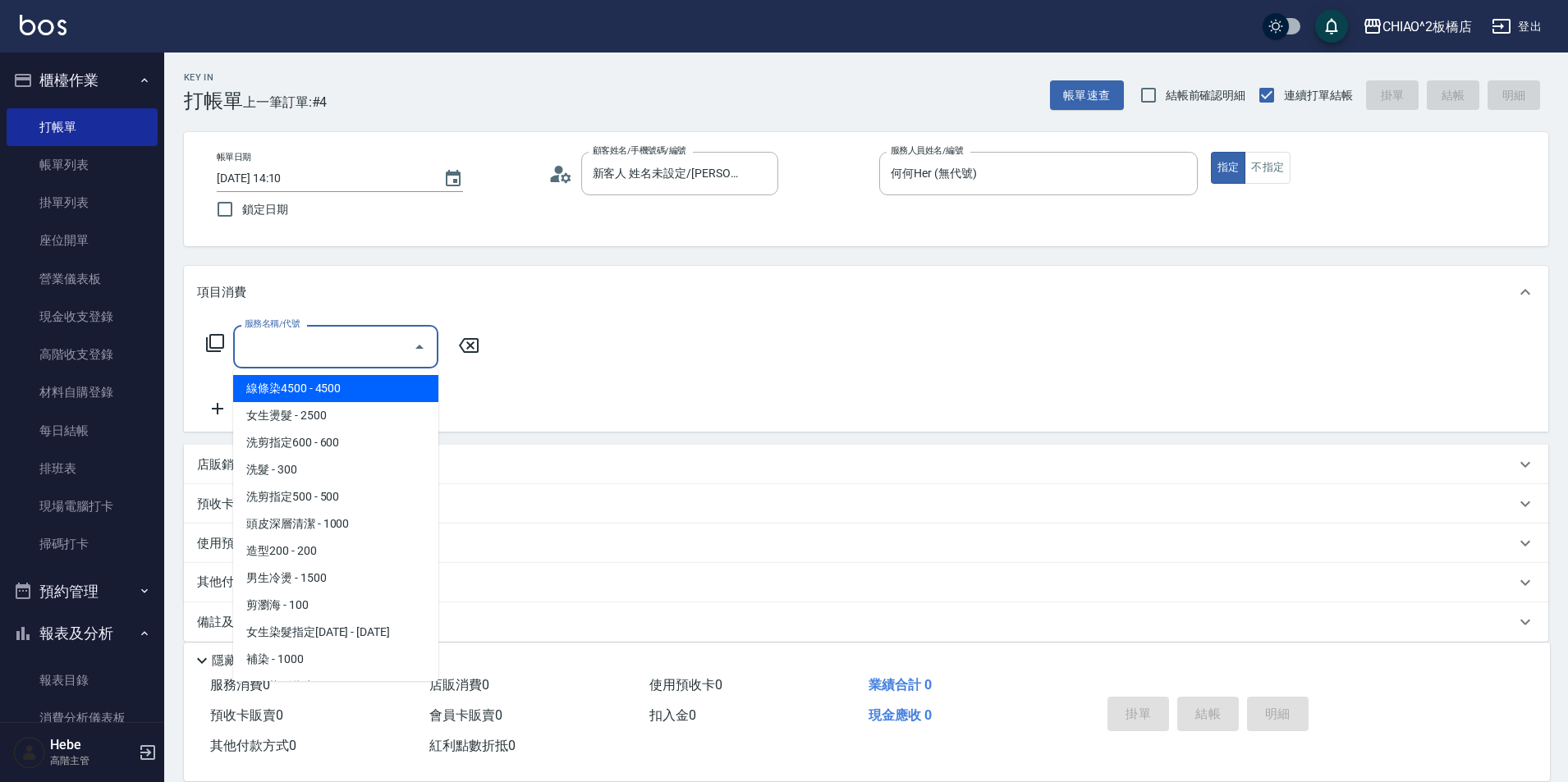
click at [351, 341] on input "服務名稱/代號" at bounding box center [324, 347] width 166 height 29
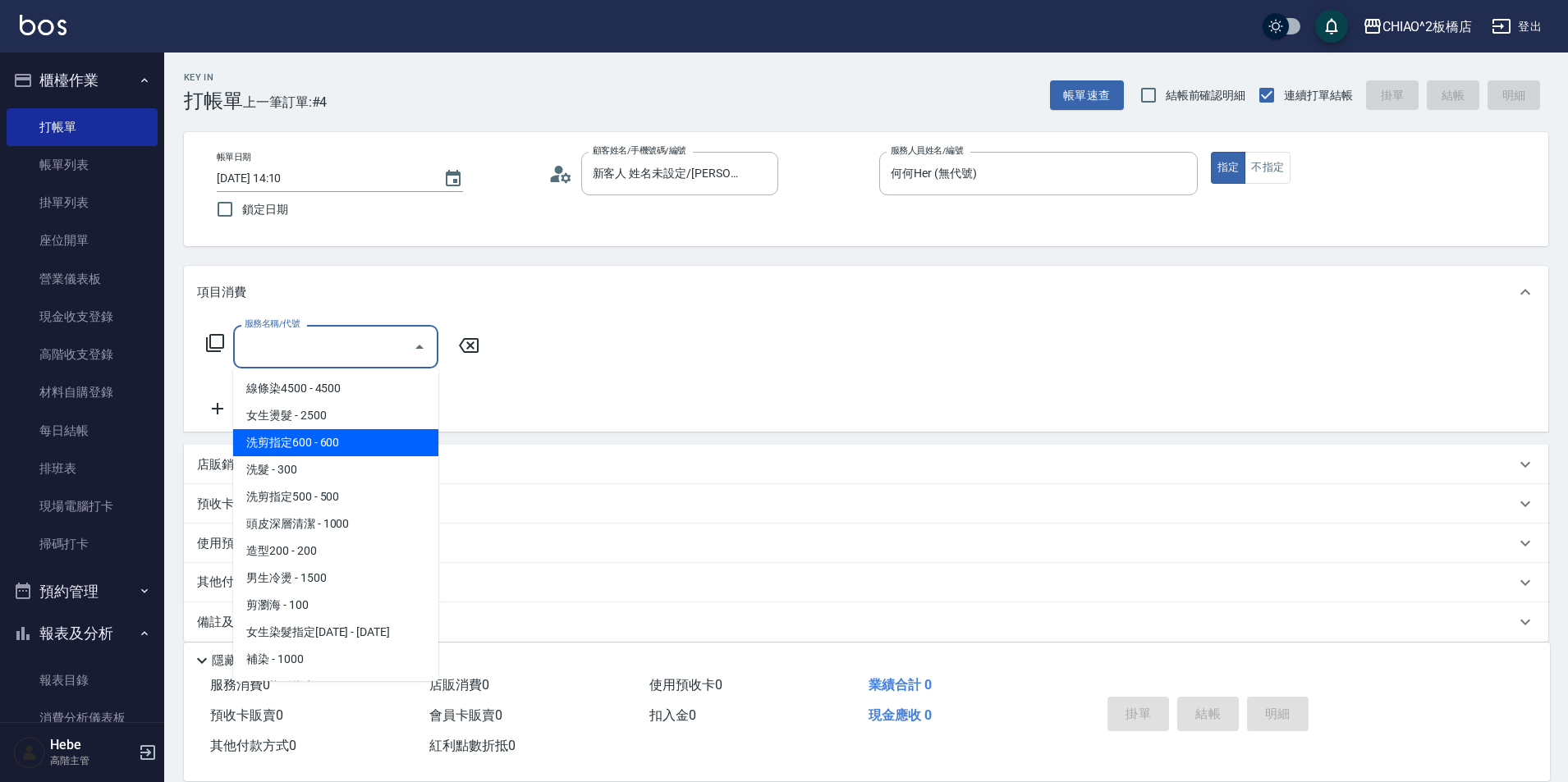
drag, startPoint x: 352, startPoint y: 441, endPoint x: 365, endPoint y: 432, distance: 15.8
click at [353, 441] on span "洗剪指定600 - 600" at bounding box center [336, 443] width 205 height 27
type input "洗剪指定600(96678)"
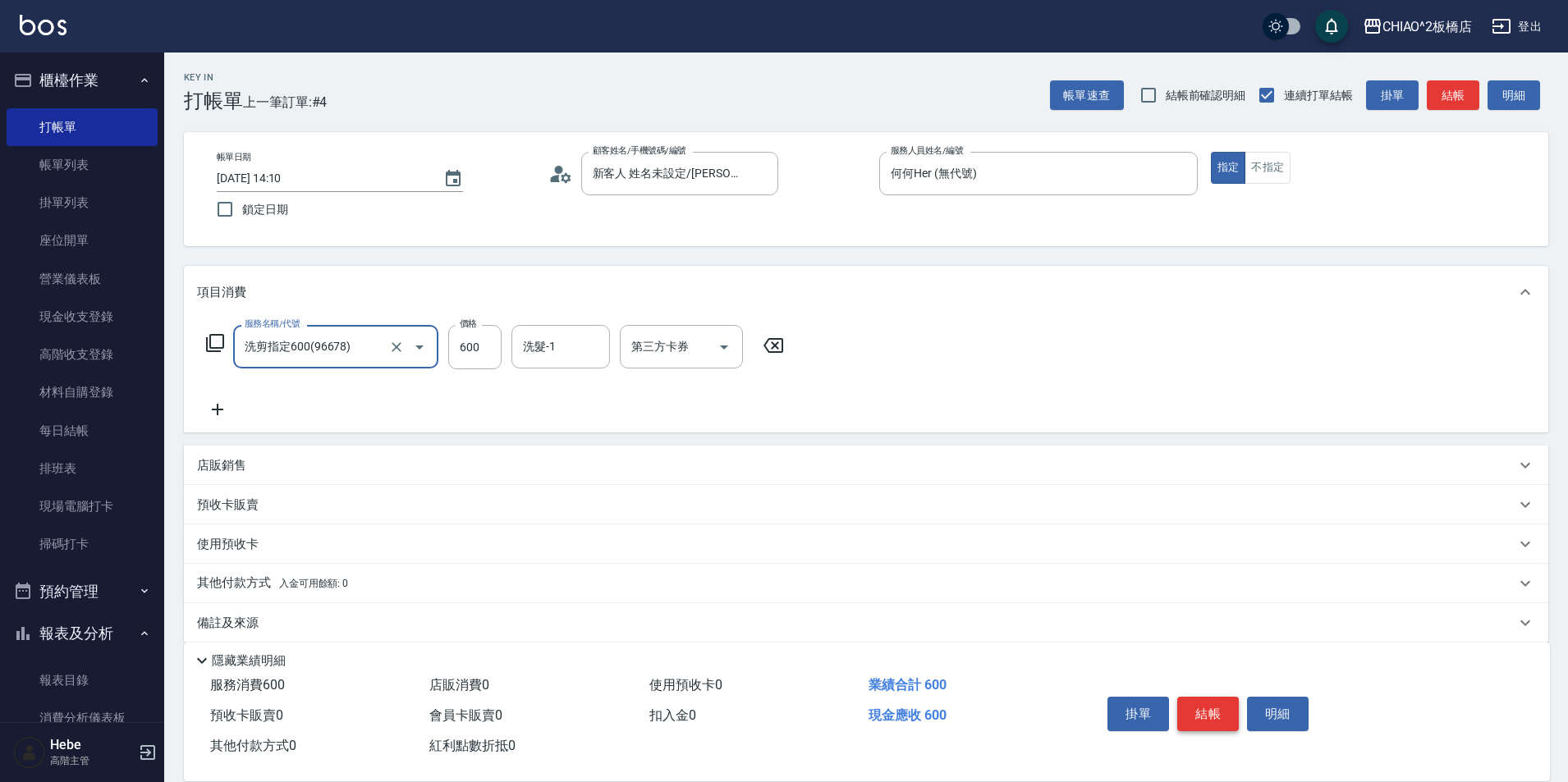
click at [1209, 698] on button "結帳" at bounding box center [1208, 714] width 61 height 34
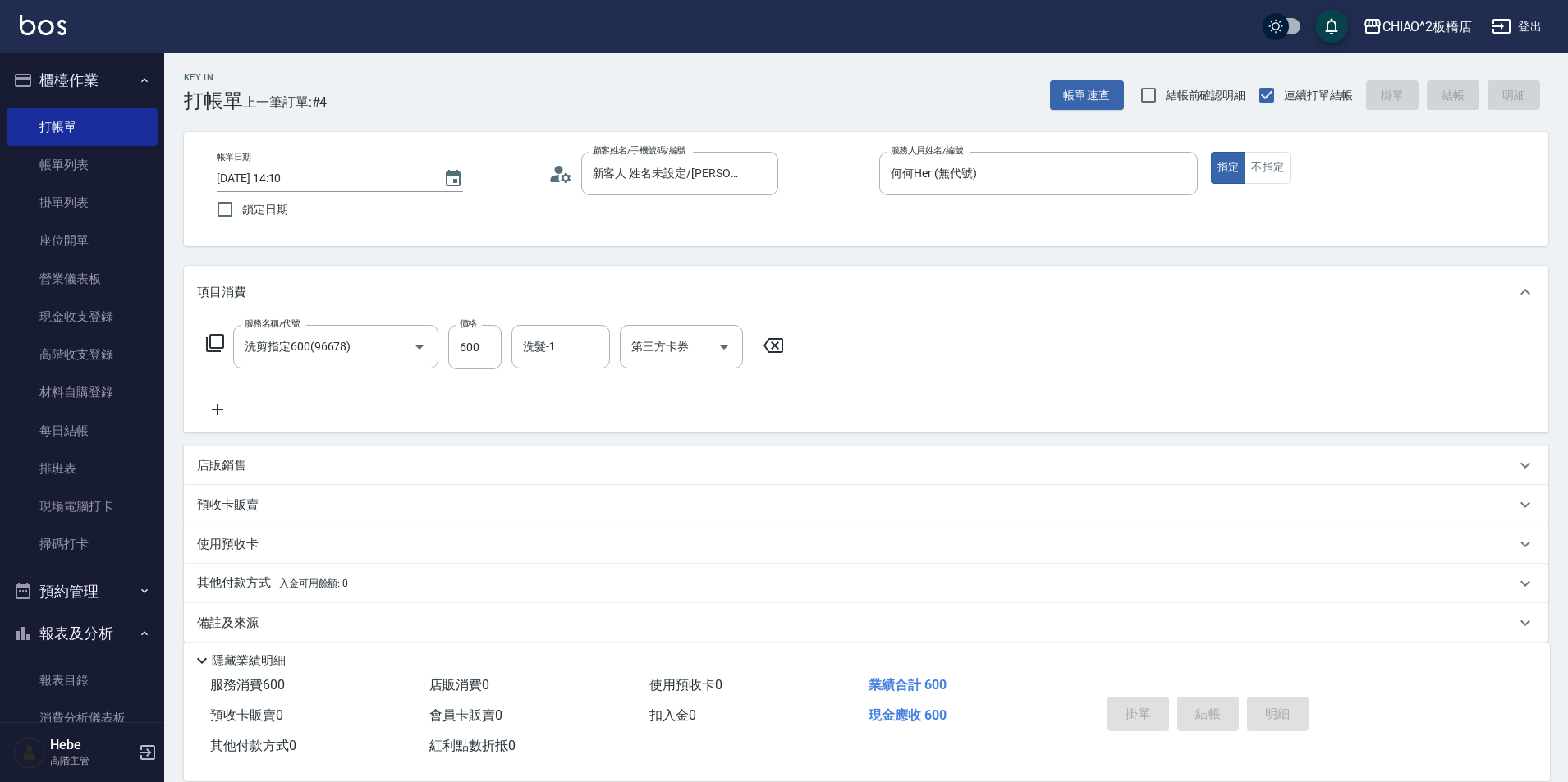
type input "[DATE] 14:11"
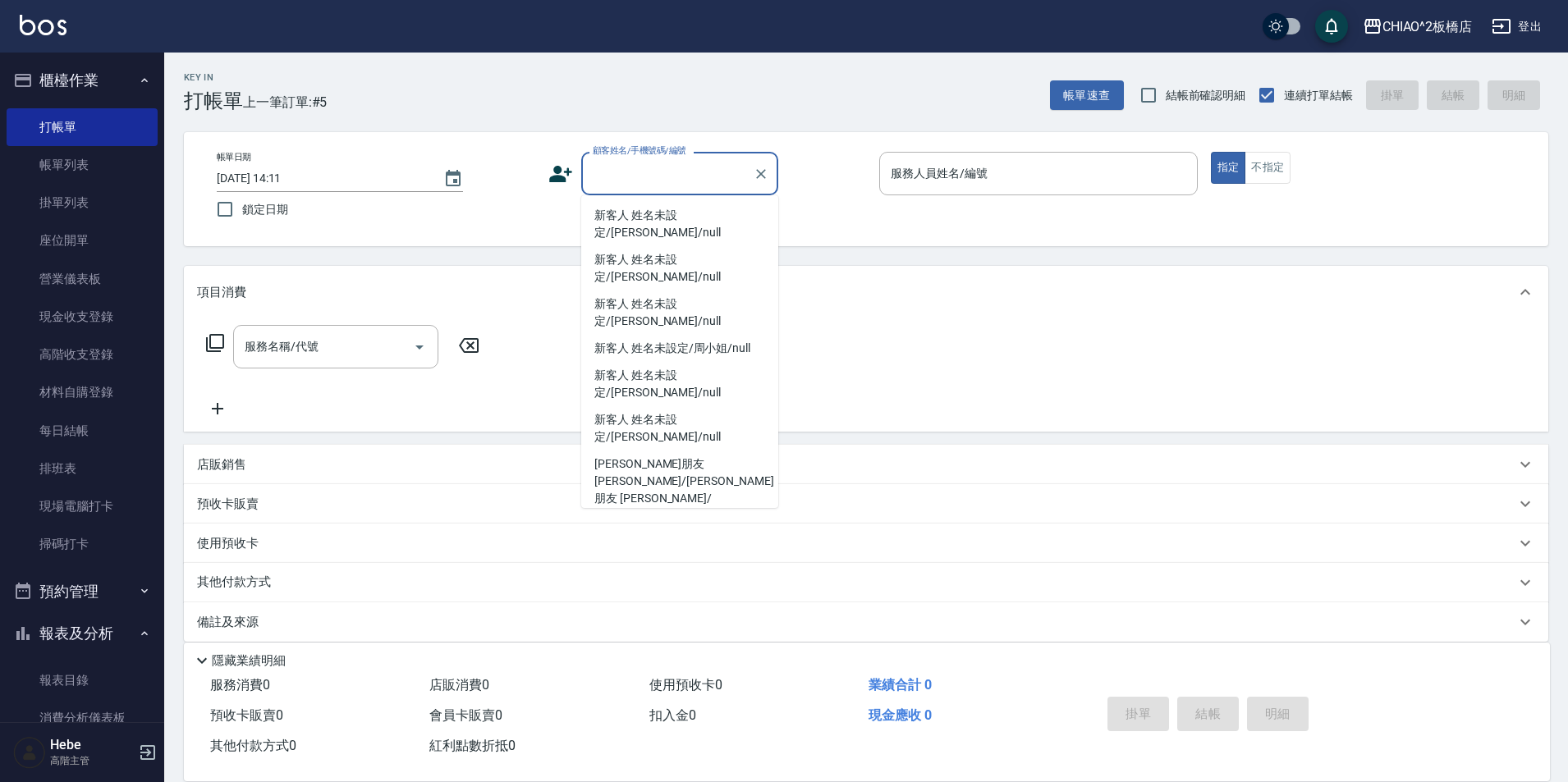
click at [1161, 332] on div "服務名稱/代號 服務名稱/代號" at bounding box center [866, 376] width 1364 height 114
